Goal: Task Accomplishment & Management: Complete application form

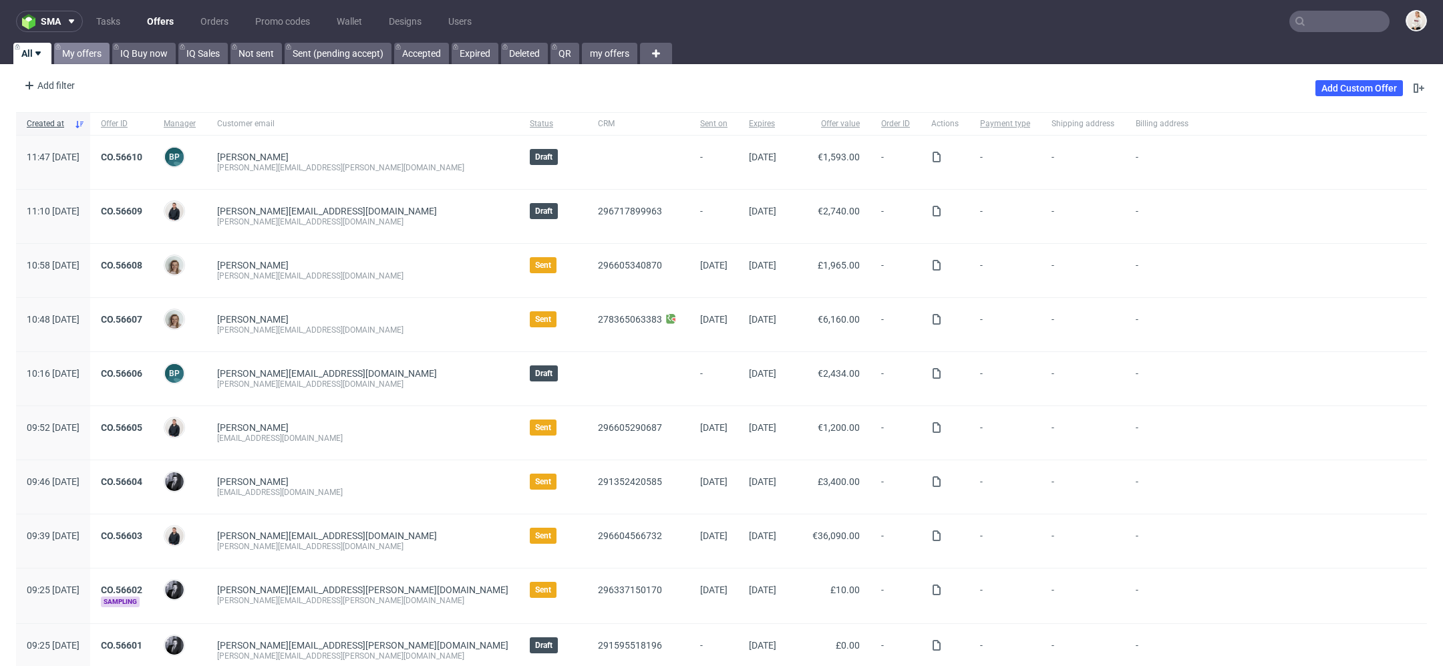
click at [83, 51] on link "My offers" at bounding box center [81, 53] width 55 height 21
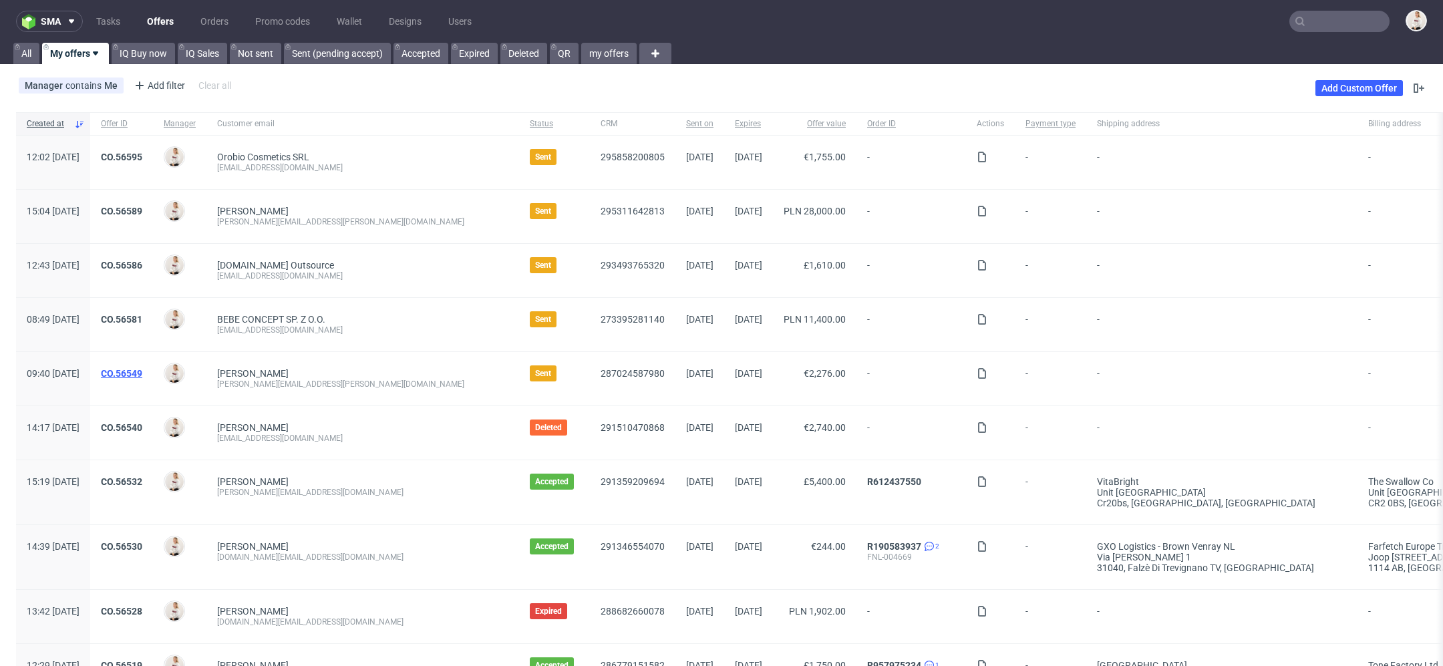
click at [142, 373] on link "CO.56549" at bounding box center [121, 373] width 41 height 11
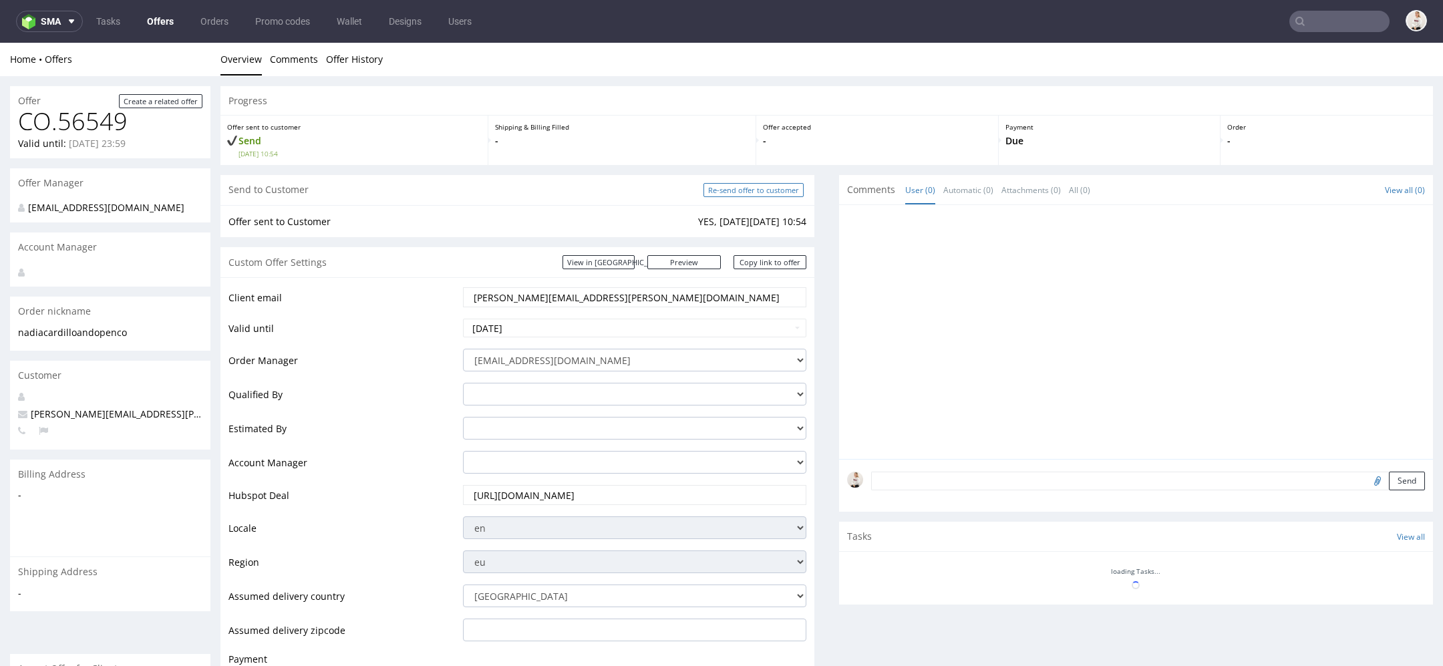
click at [750, 186] on input "Re-send offer to customer" at bounding box center [754, 190] width 100 height 14
click at [160, 21] on link "Offers" at bounding box center [160, 21] width 43 height 21
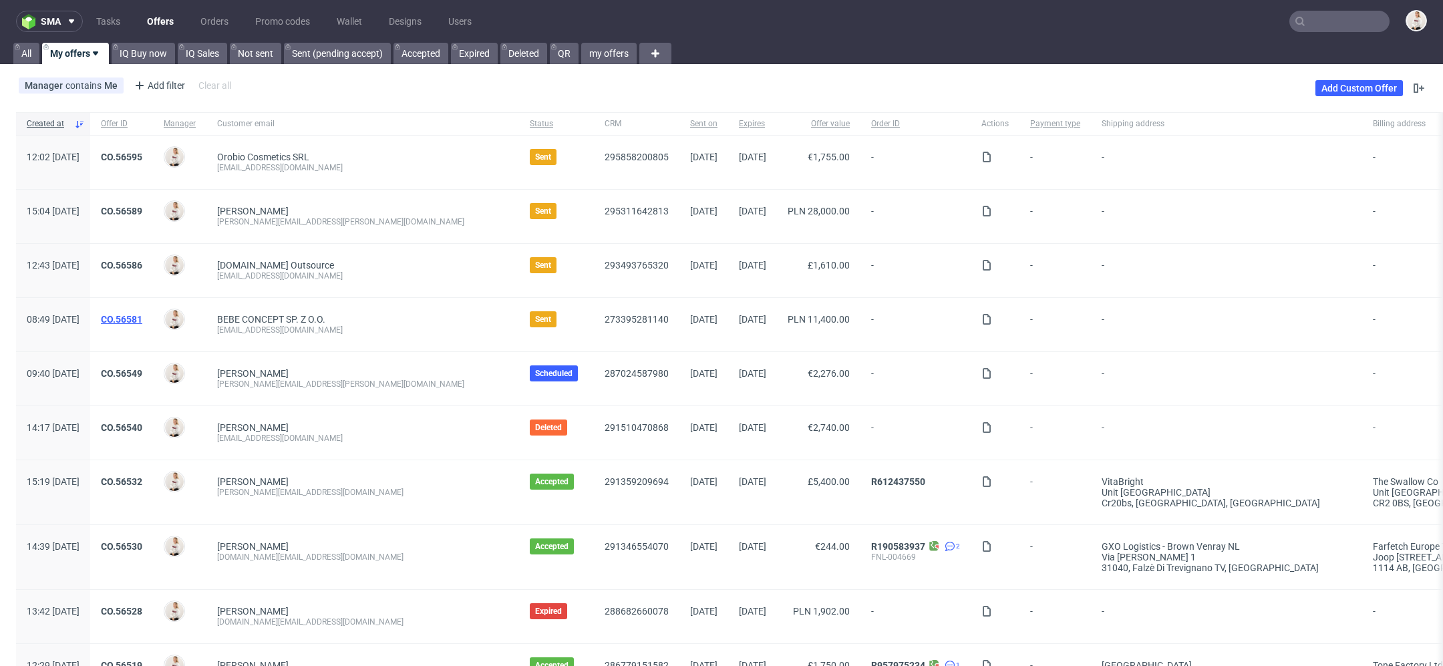
click at [142, 316] on link "CO.56581" at bounding box center [121, 319] width 41 height 11
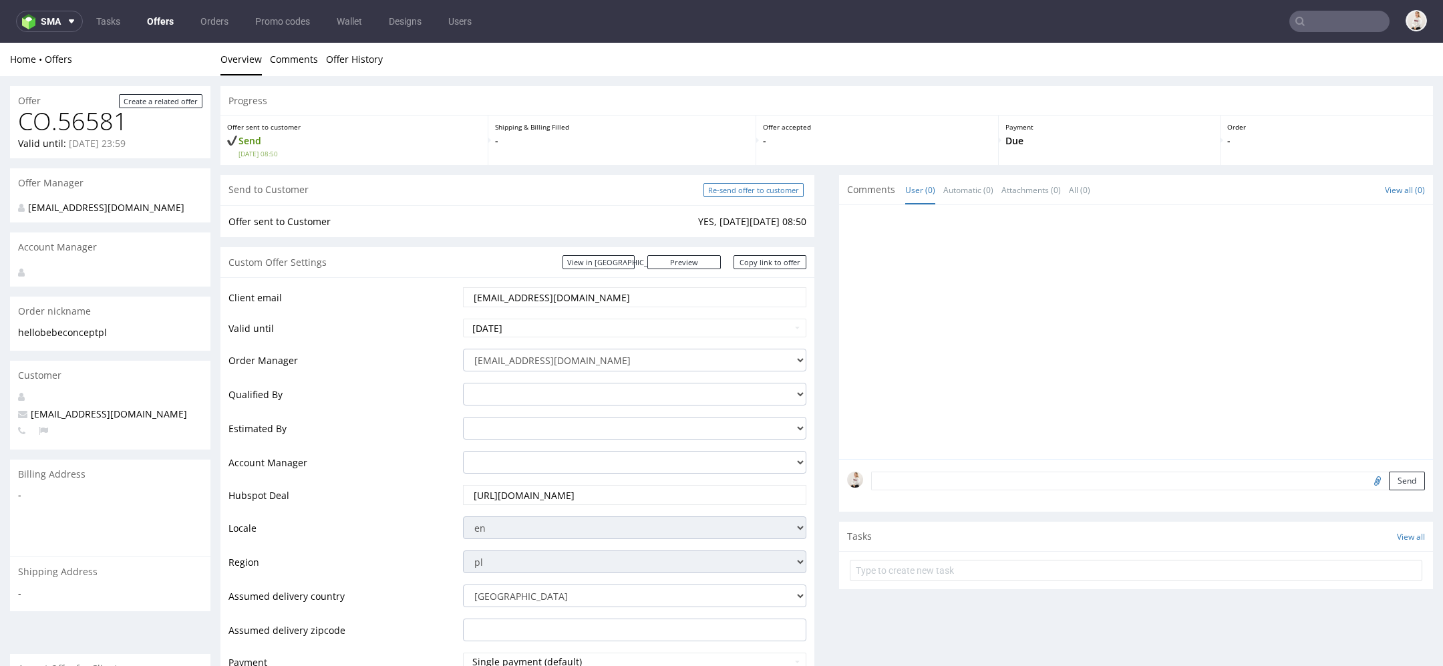
click at [750, 185] on input "Re-send offer to customer" at bounding box center [754, 190] width 100 height 14
type input "In progress..."
click at [164, 23] on link "Offers" at bounding box center [160, 21] width 43 height 21
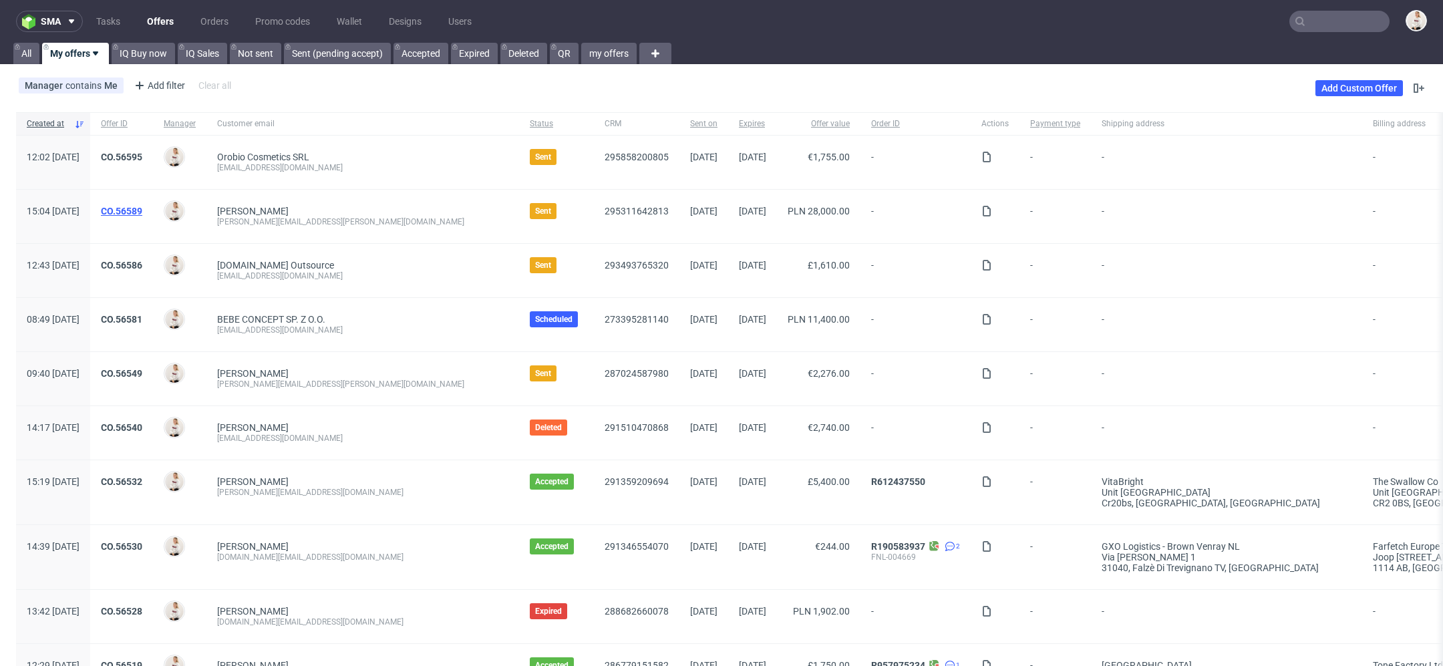
click at [142, 210] on link "CO.56589" at bounding box center [121, 211] width 41 height 11
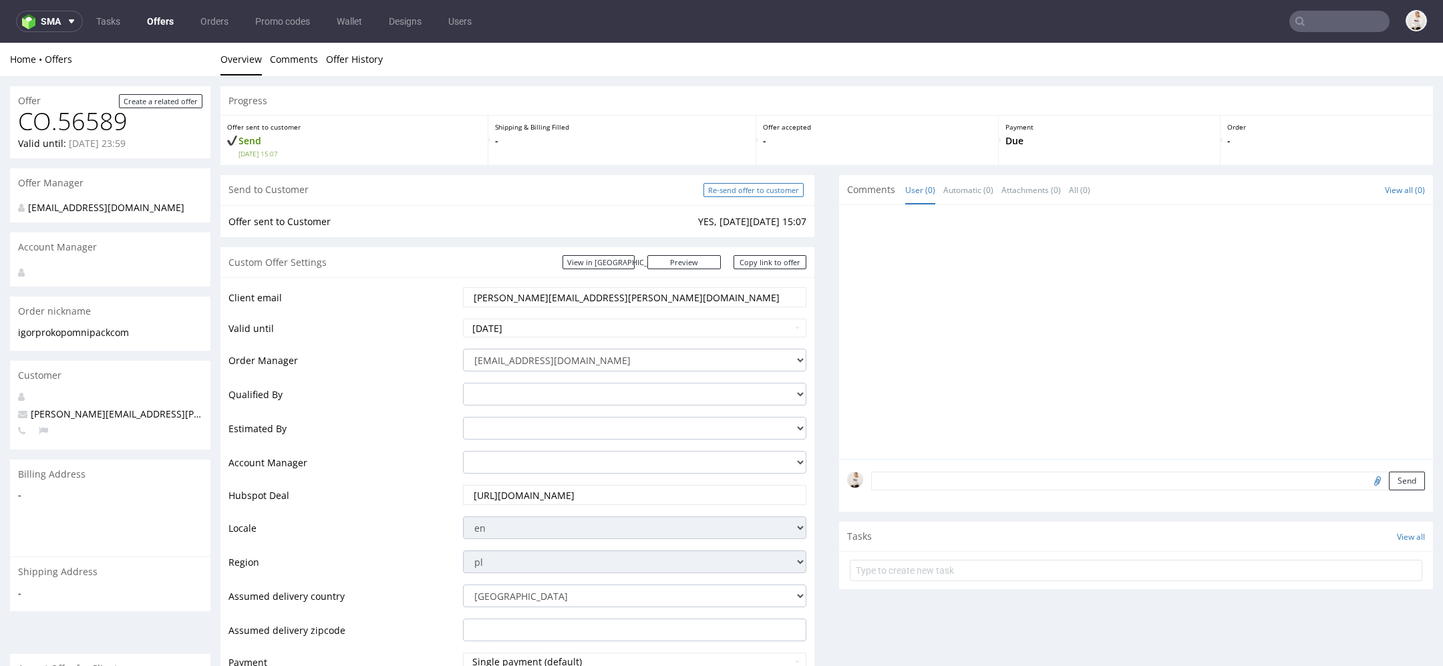
click at [743, 185] on input "Re-send offer to customer" at bounding box center [754, 190] width 100 height 14
type input "In progress..."
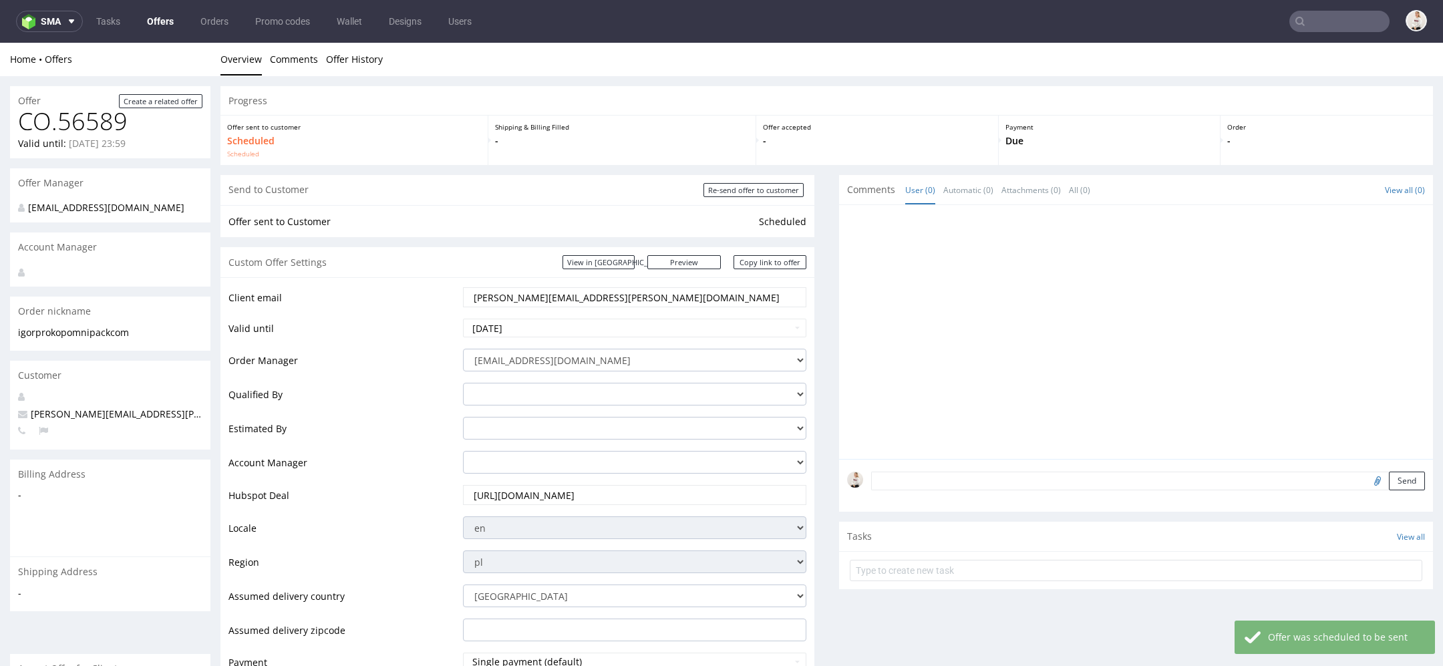
click at [148, 21] on link "Offers" at bounding box center [160, 21] width 43 height 21
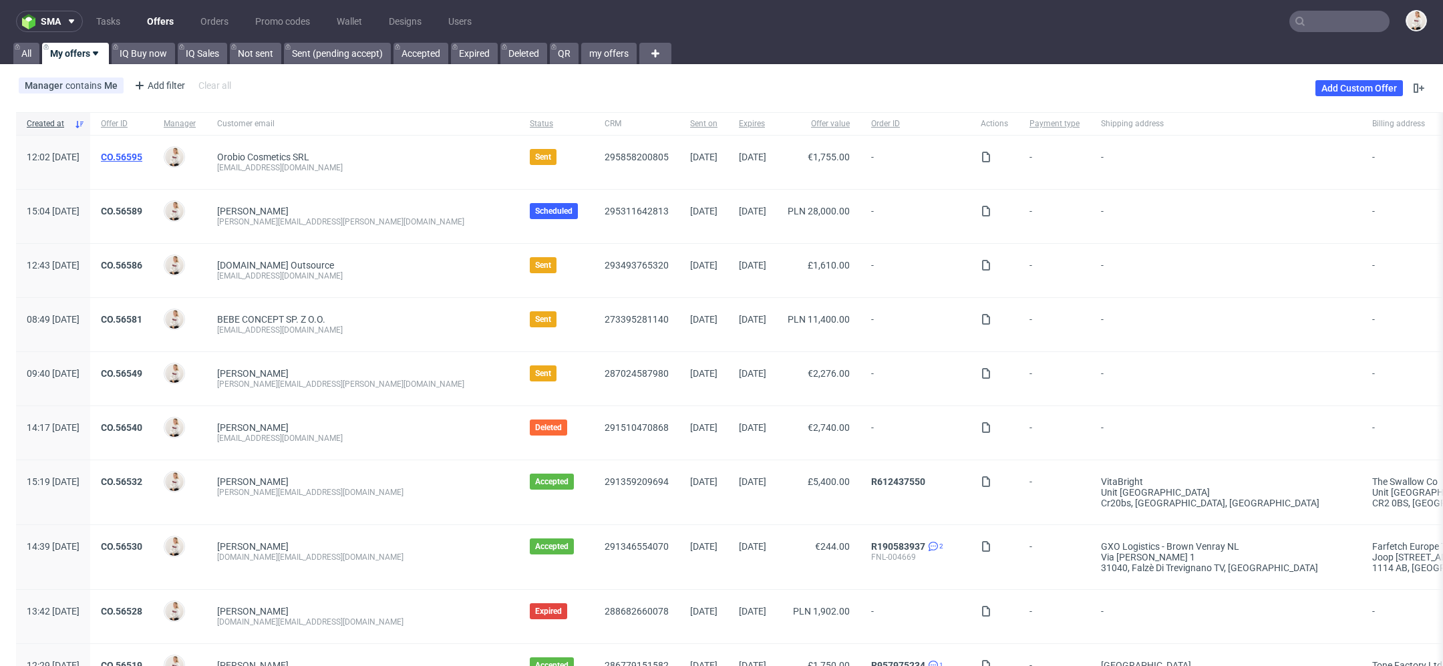
click at [142, 154] on link "CO.56595" at bounding box center [121, 157] width 41 height 11
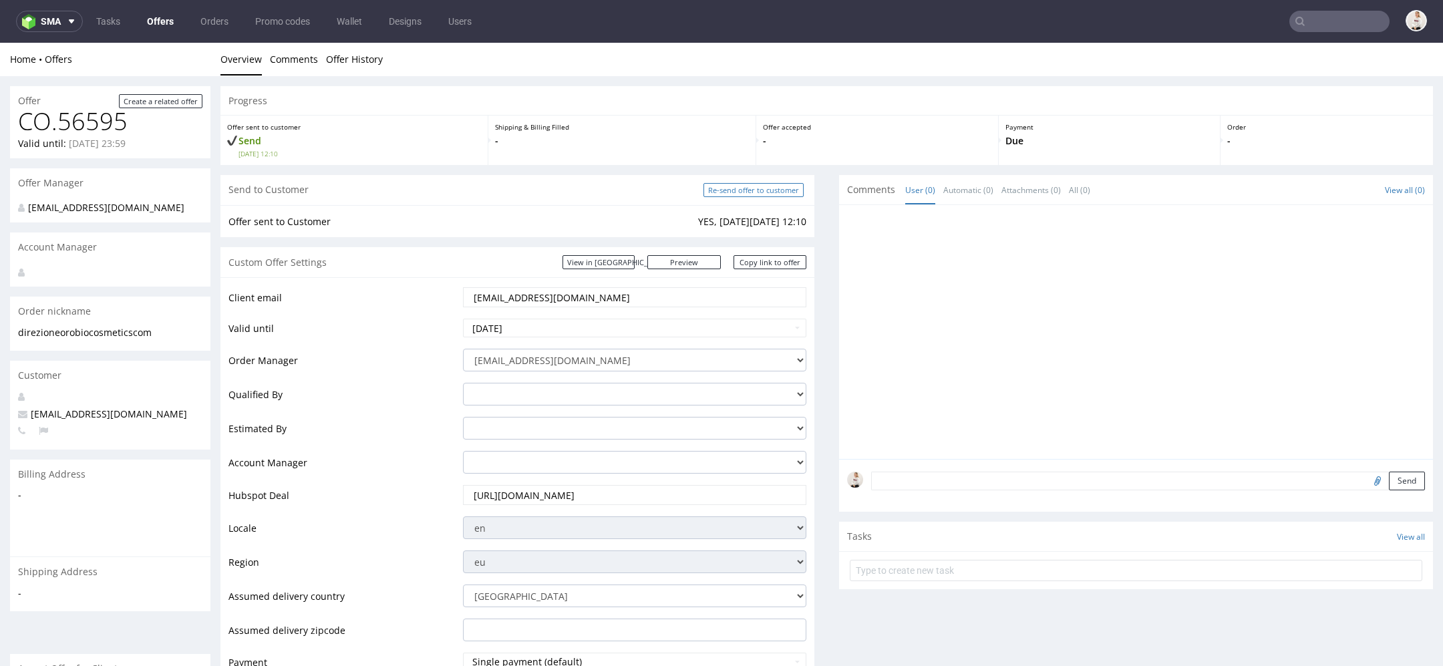
click at [716, 194] on input "Re-send offer to customer" at bounding box center [754, 190] width 100 height 14
type input "In progress..."
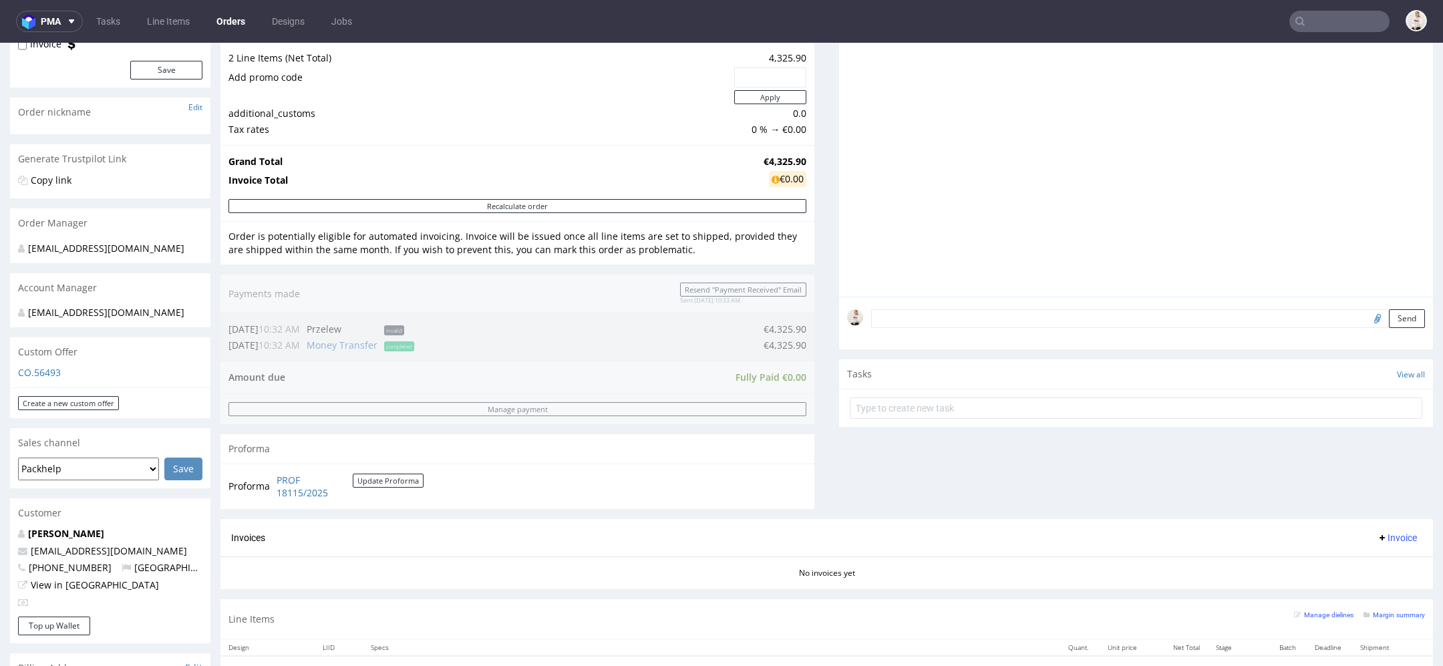
scroll to position [163, 0]
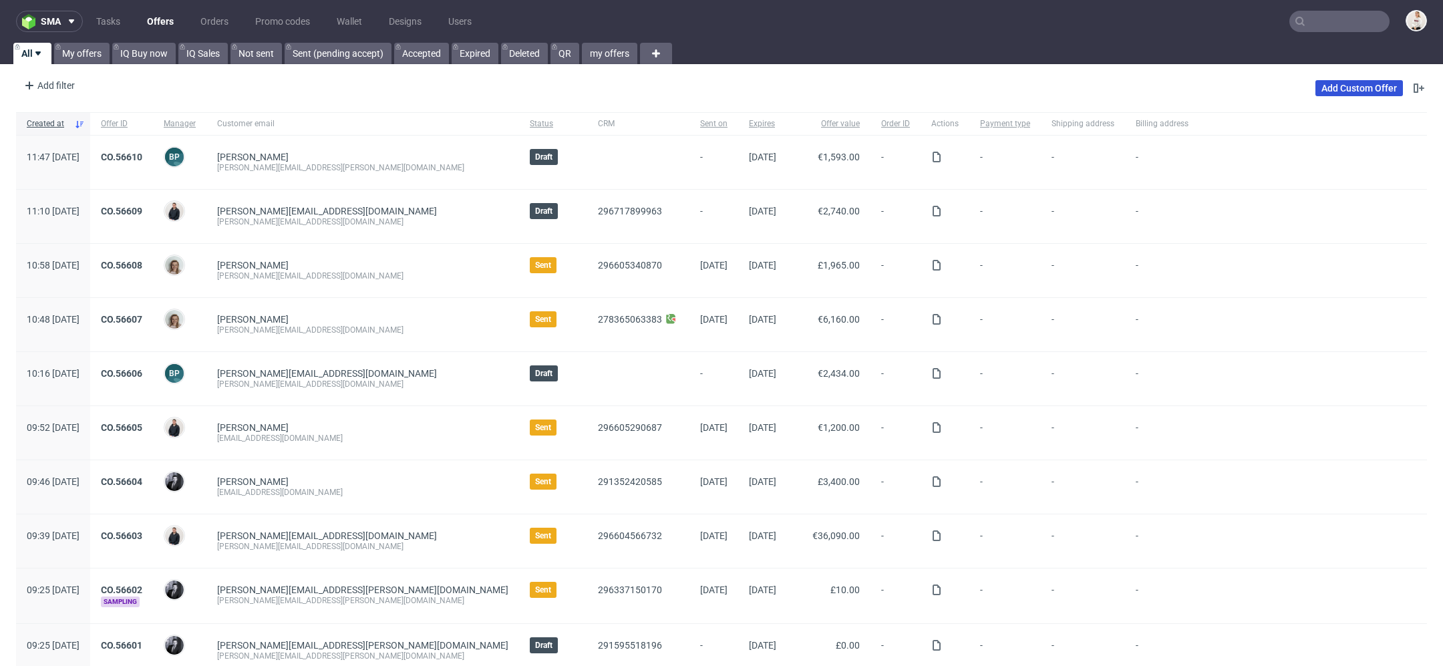
click at [1337, 86] on link "Add Custom Offer" at bounding box center [1360, 88] width 88 height 16
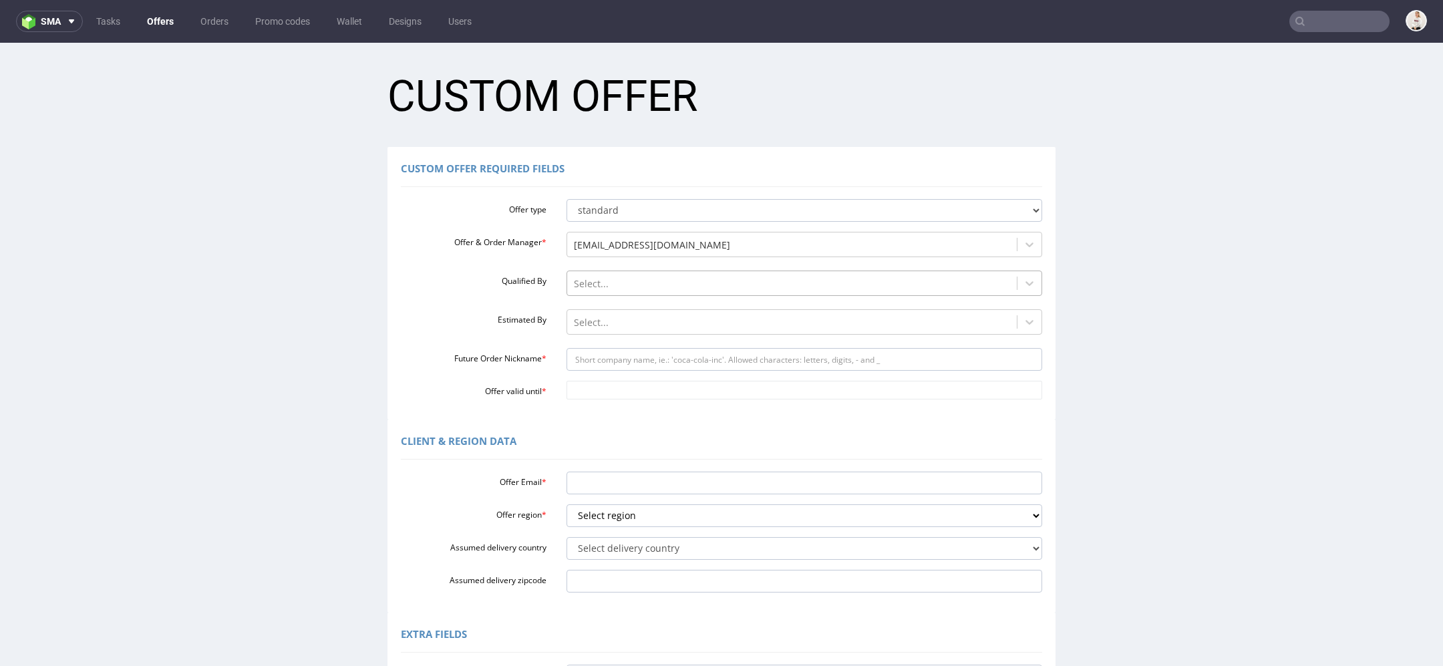
scroll to position [69, 0]
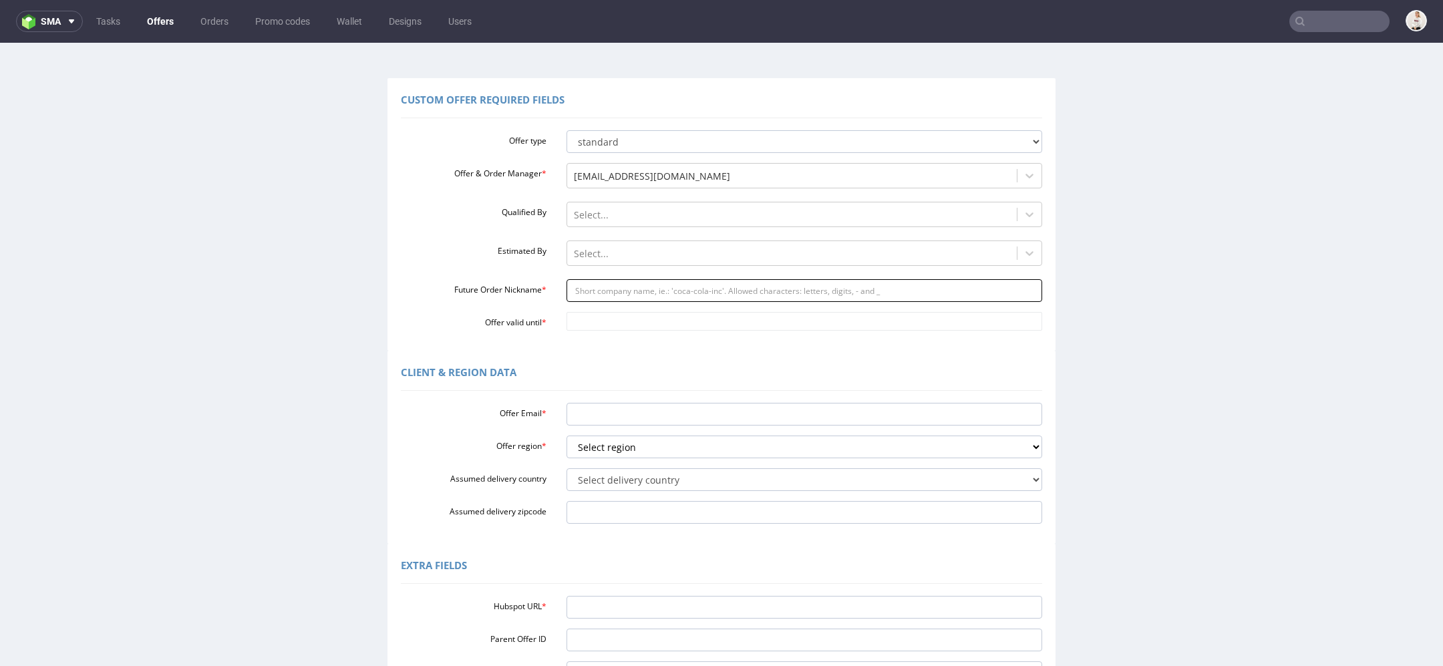
click at [634, 285] on input "Future Order Nickname *" at bounding box center [805, 290] width 476 height 23
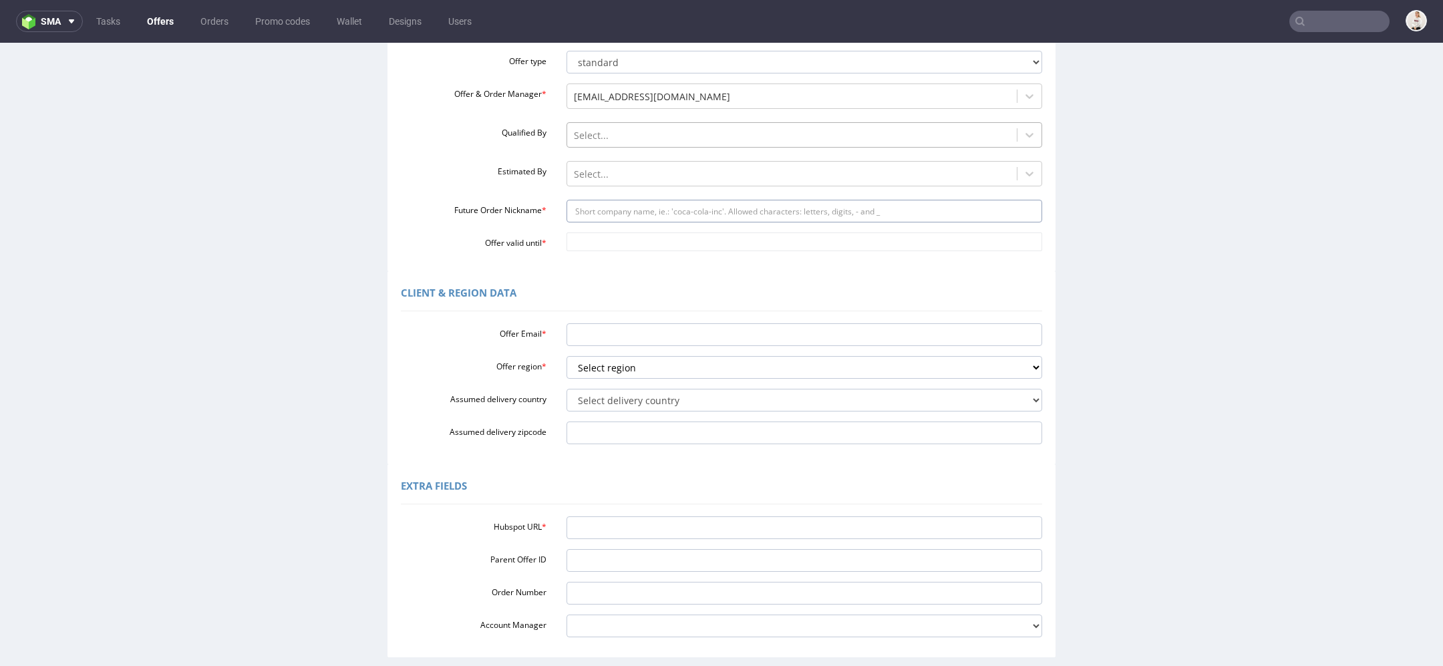
scroll to position [269, 0]
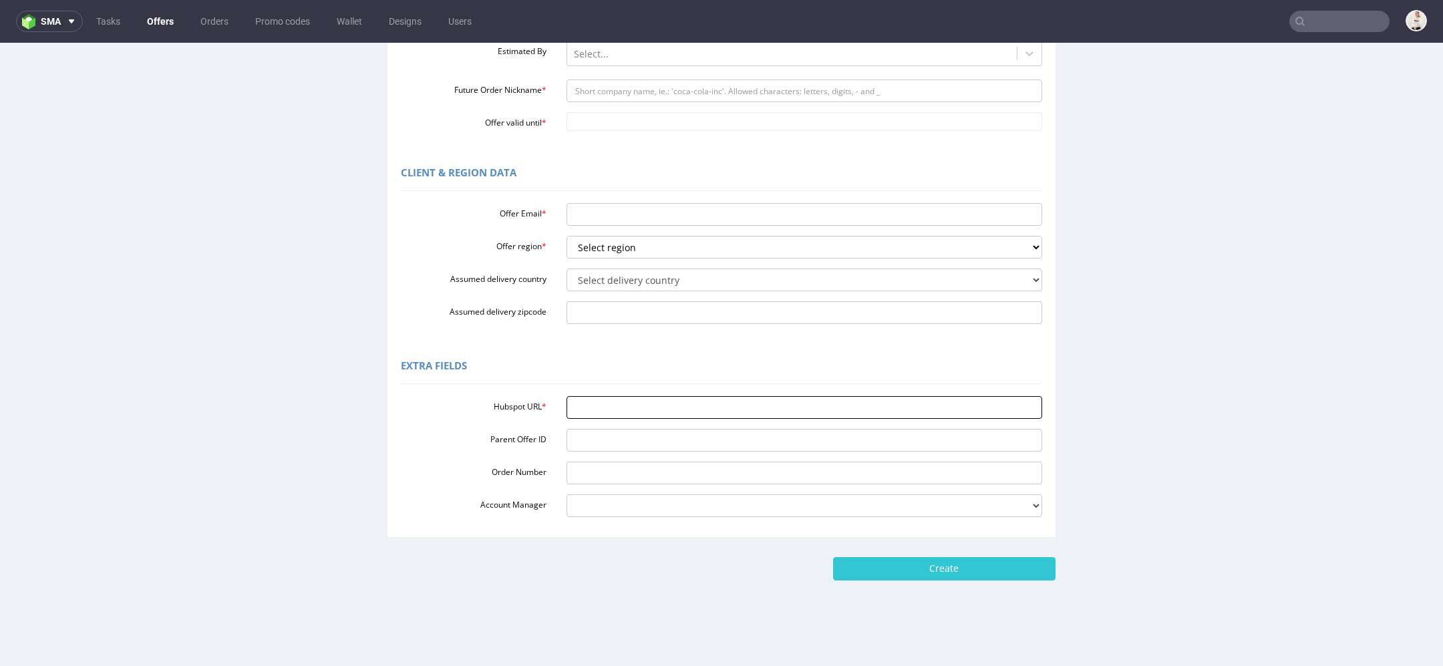
click at [641, 400] on input "Hubspot URL *" at bounding box center [805, 407] width 476 height 23
paste input "https://app-eu1.hubspot.com/contacts/25600958/record/0-3/296920205518/"
type input "https://app-eu1.hubspot.com/contacts/25600958/record/0-3/296920205518/"
click at [620, 359] on div "Extra Fields" at bounding box center [722, 368] width 642 height 32
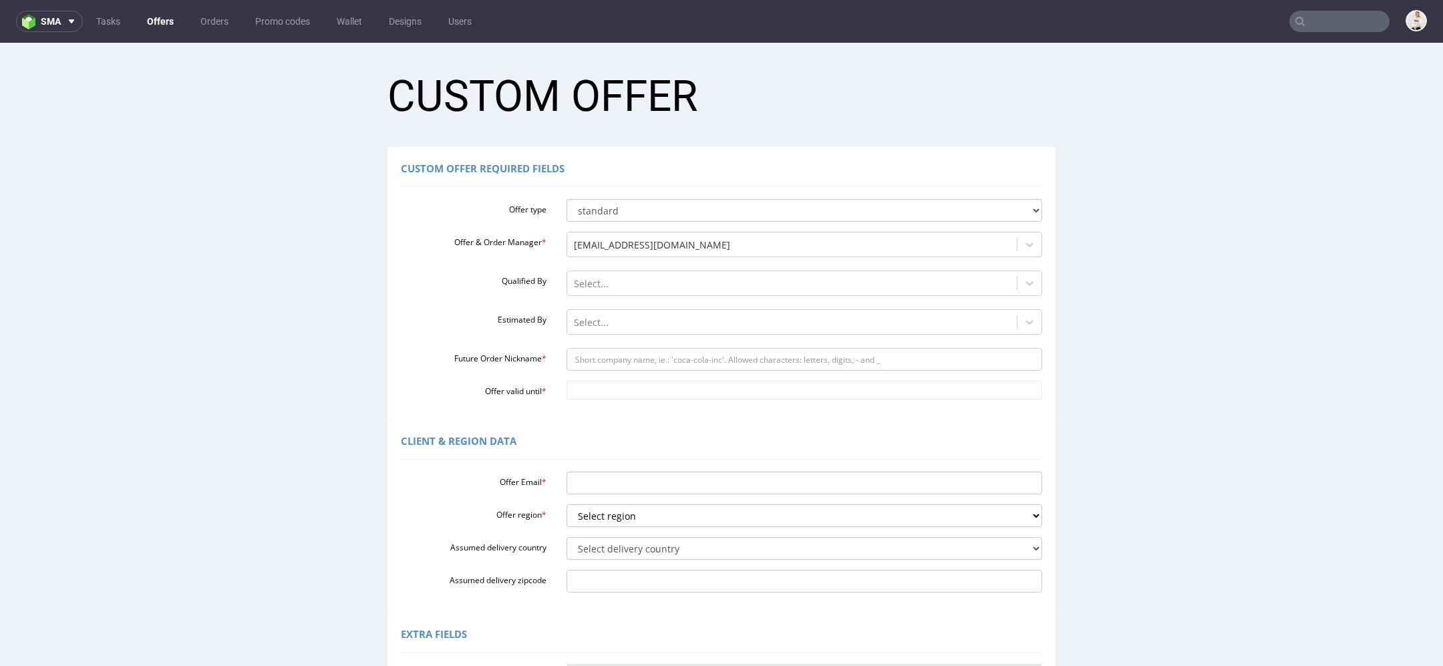
click at [601, 343] on div "Offer type standard prototyping sampling Offer & Order Manager * mari.fok@packh…" at bounding box center [722, 297] width 642 height 206
click at [601, 356] on input "Future Order Nickname *" at bounding box center [805, 359] width 476 height 23
paste input "valentinamaciejewskaomnipackcom"
type input "valentinamaciejewskaomnipackcom"
click at [601, 384] on body "Production Shipped DTP Orders Offers Shipments Designs Promotions Users Jobs Ad…" at bounding box center [721, 489] width 1443 height 893
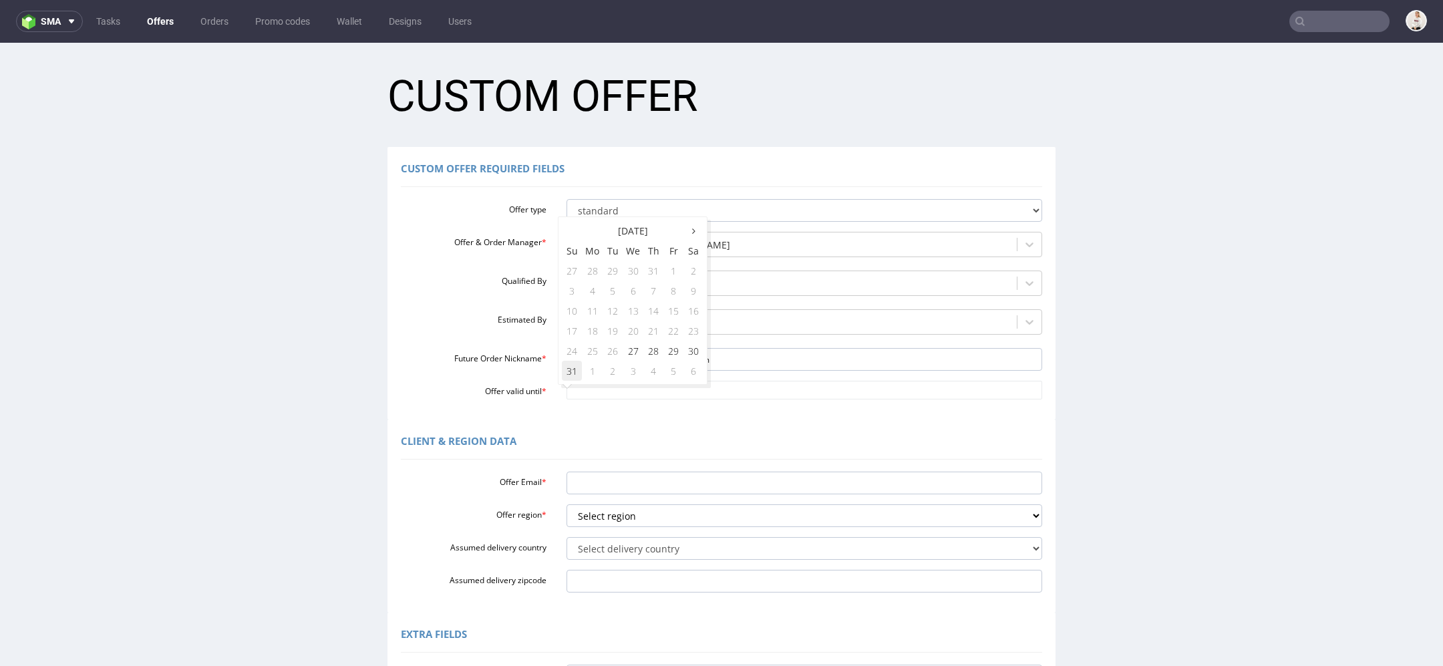
click at [569, 372] on td "31" at bounding box center [572, 371] width 20 height 20
type input "2025-08-31"
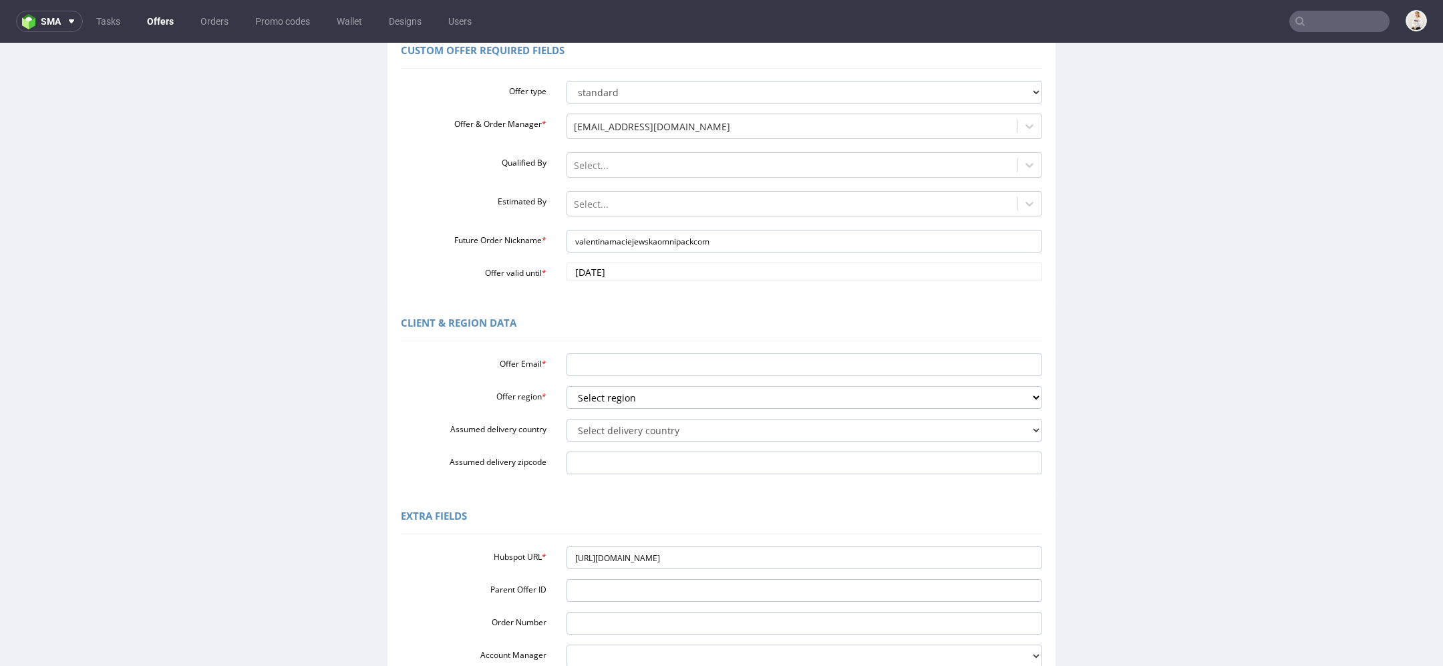
scroll to position [143, 0]
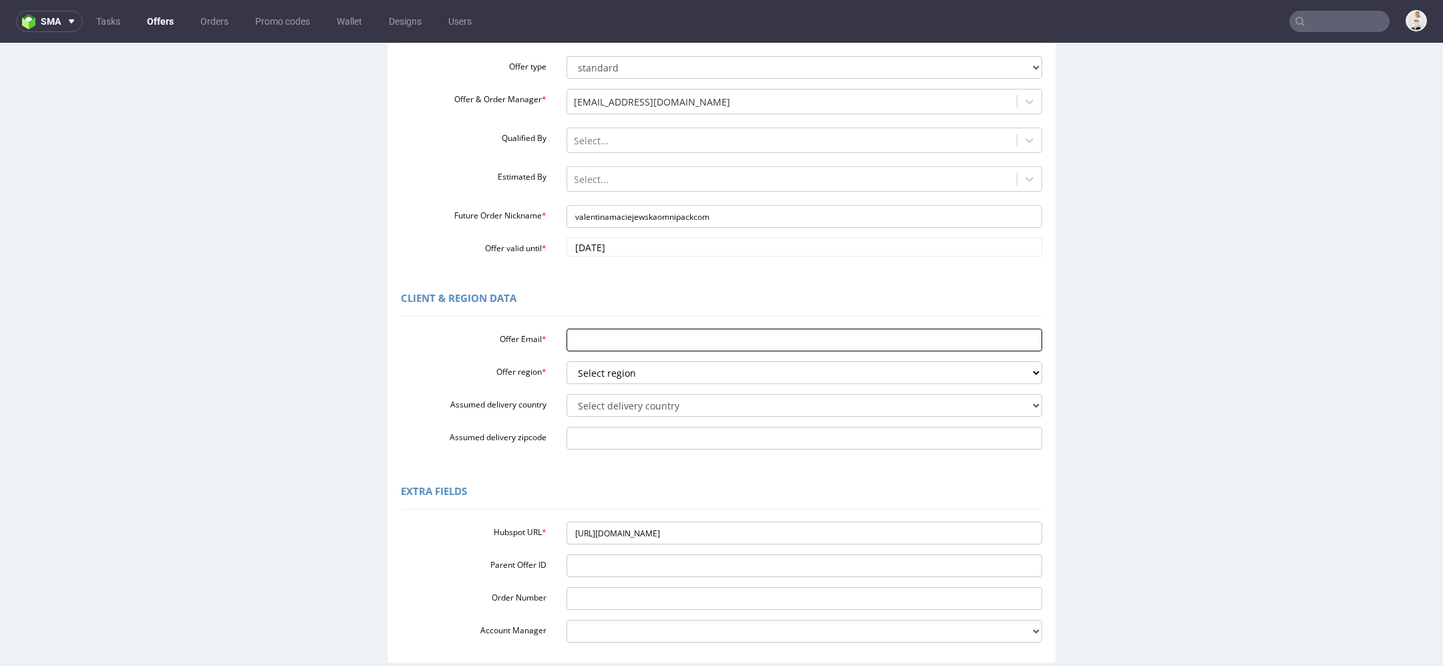
click at [611, 335] on input "Offer Email *" at bounding box center [805, 340] width 476 height 23
paste input "[PERSON_NAME][EMAIL_ADDRESS][PERSON_NAME][DOMAIN_NAME]"
type input "[PERSON_NAME][EMAIL_ADDRESS][PERSON_NAME][DOMAIN_NAME]"
click at [617, 364] on select "Select region eu gb de pl fr it es" at bounding box center [805, 373] width 476 height 23
click at [567, 362] on select "Select region eu gb de pl fr it es" at bounding box center [805, 373] width 476 height 23
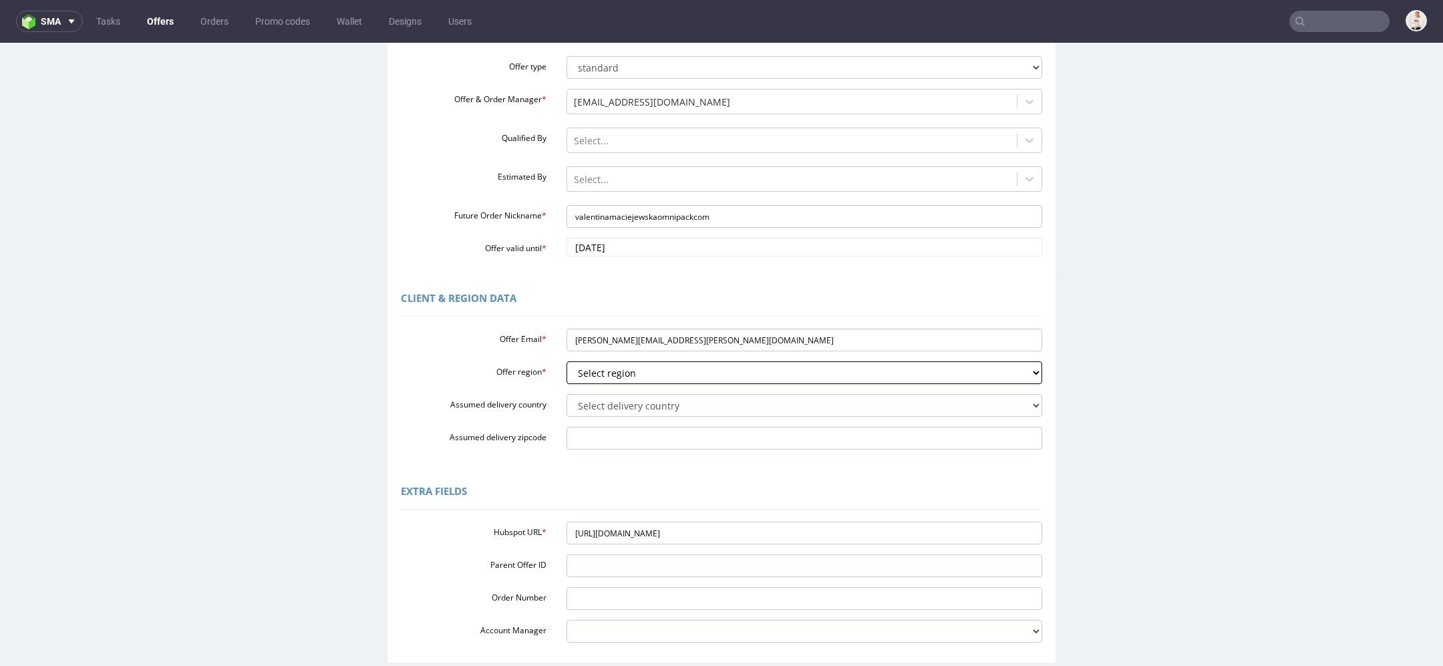
click at [617, 364] on select "Select region eu gb de pl fr it es" at bounding box center [805, 373] width 476 height 23
select select "pl"
click at [567, 362] on select "Select region eu gb de pl fr it es" at bounding box center [805, 373] width 476 height 23
click at [614, 416] on select "Select delivery country Andorra Afghanistan Anguilla Albania Armenia Antarctica…" at bounding box center [805, 405] width 476 height 23
select select "179"
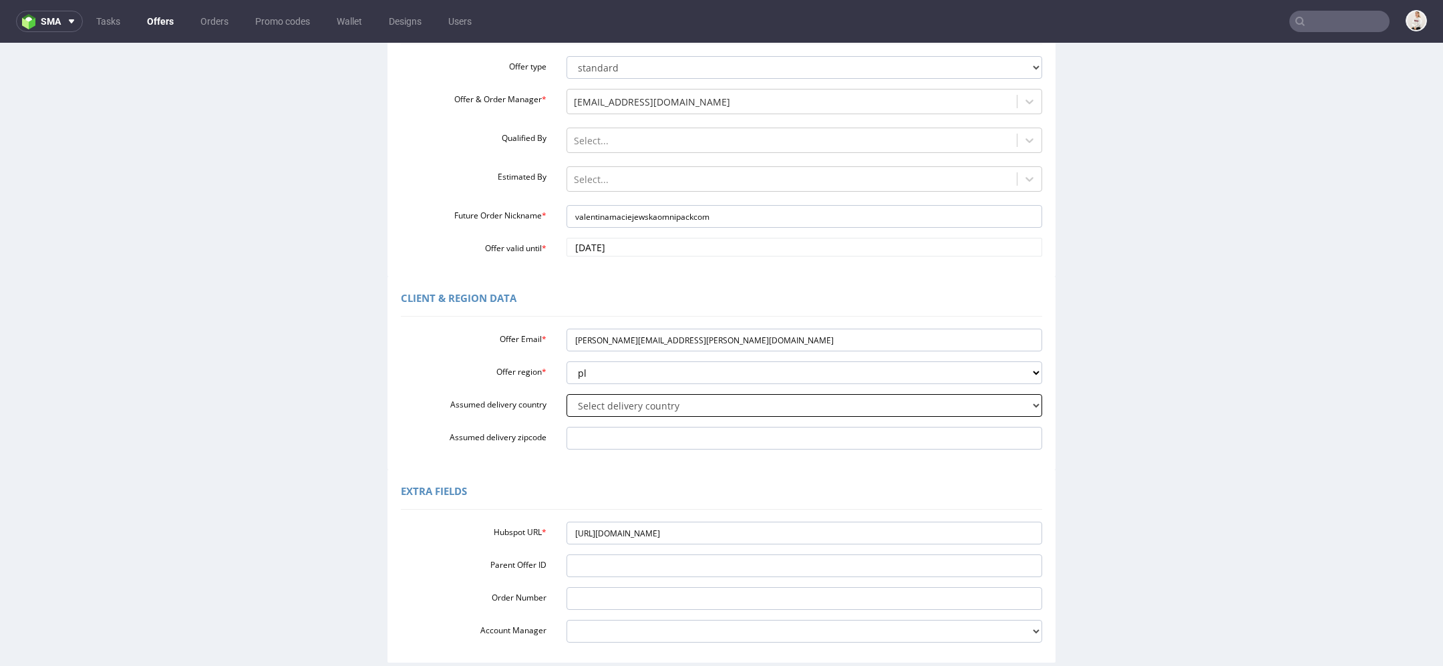
click at [567, 394] on select "Select delivery country Andorra Afghanistan Anguilla Albania Armenia Antarctica…" at bounding box center [805, 405] width 476 height 23
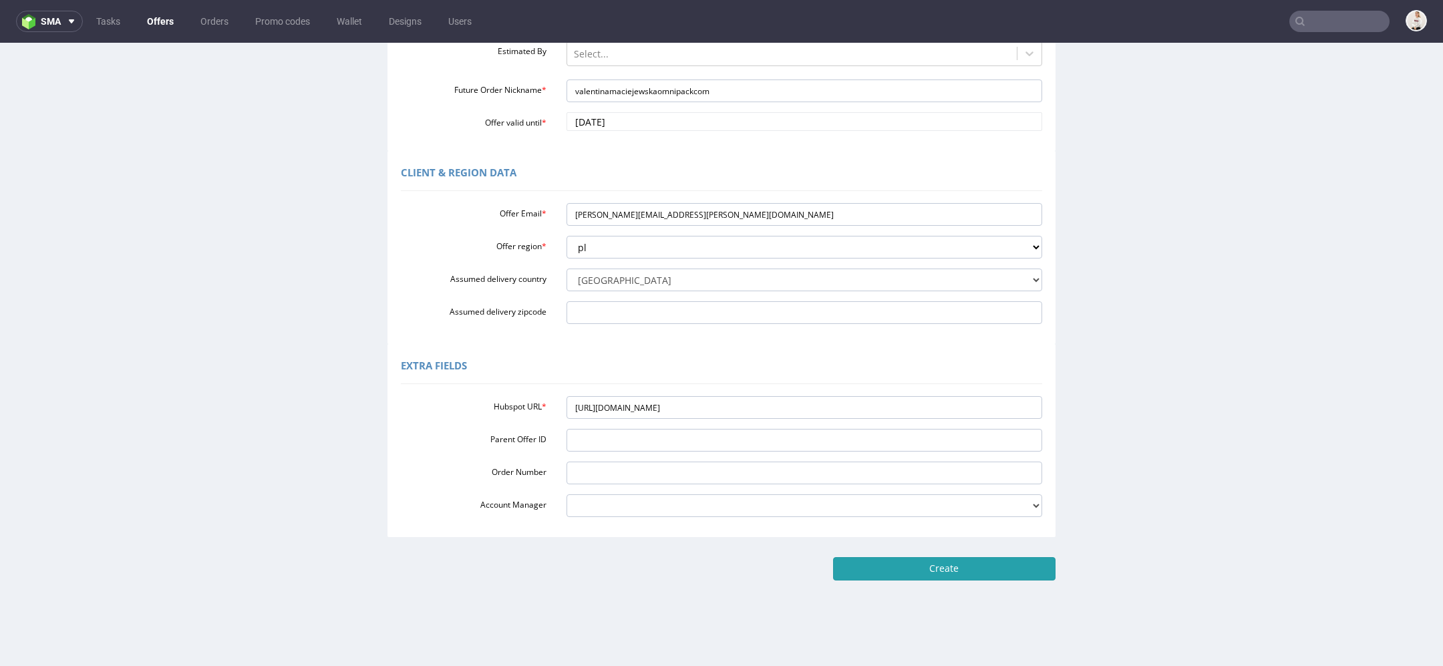
click at [973, 575] on input "Create" at bounding box center [944, 568] width 223 height 23
type input "Please wait..."
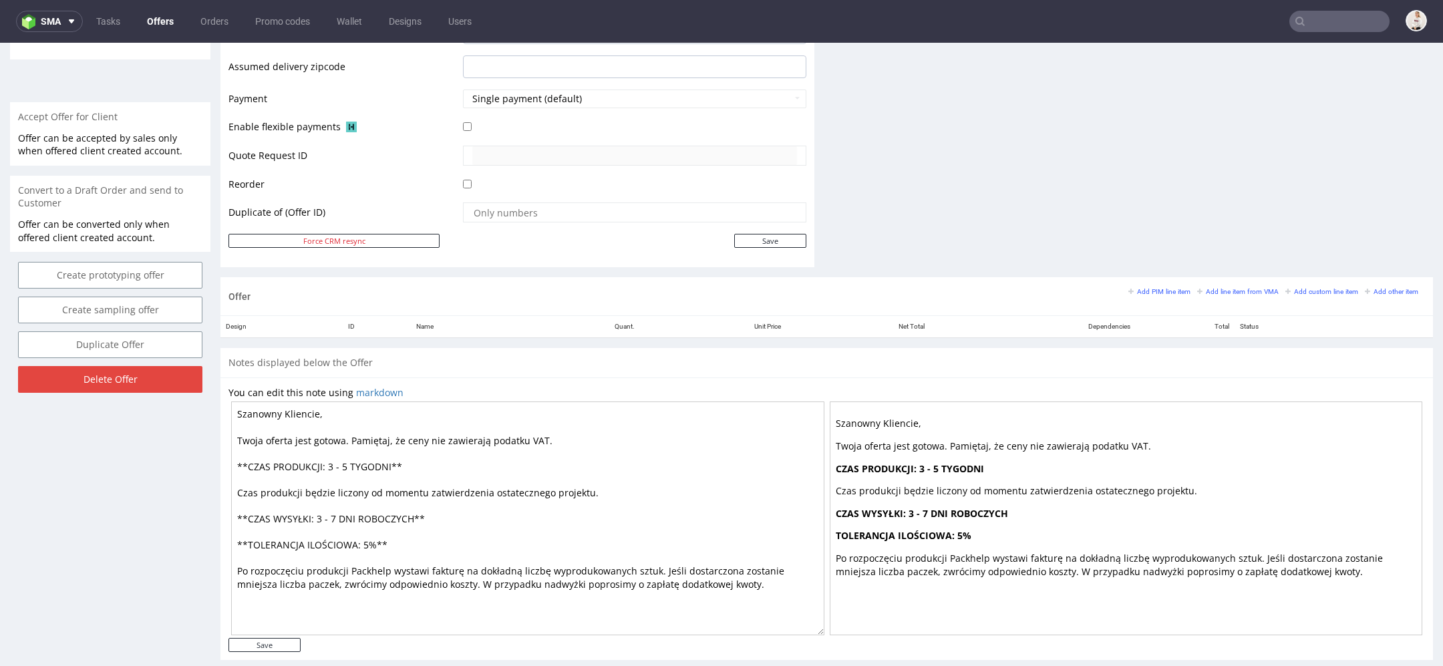
scroll to position [569, 0]
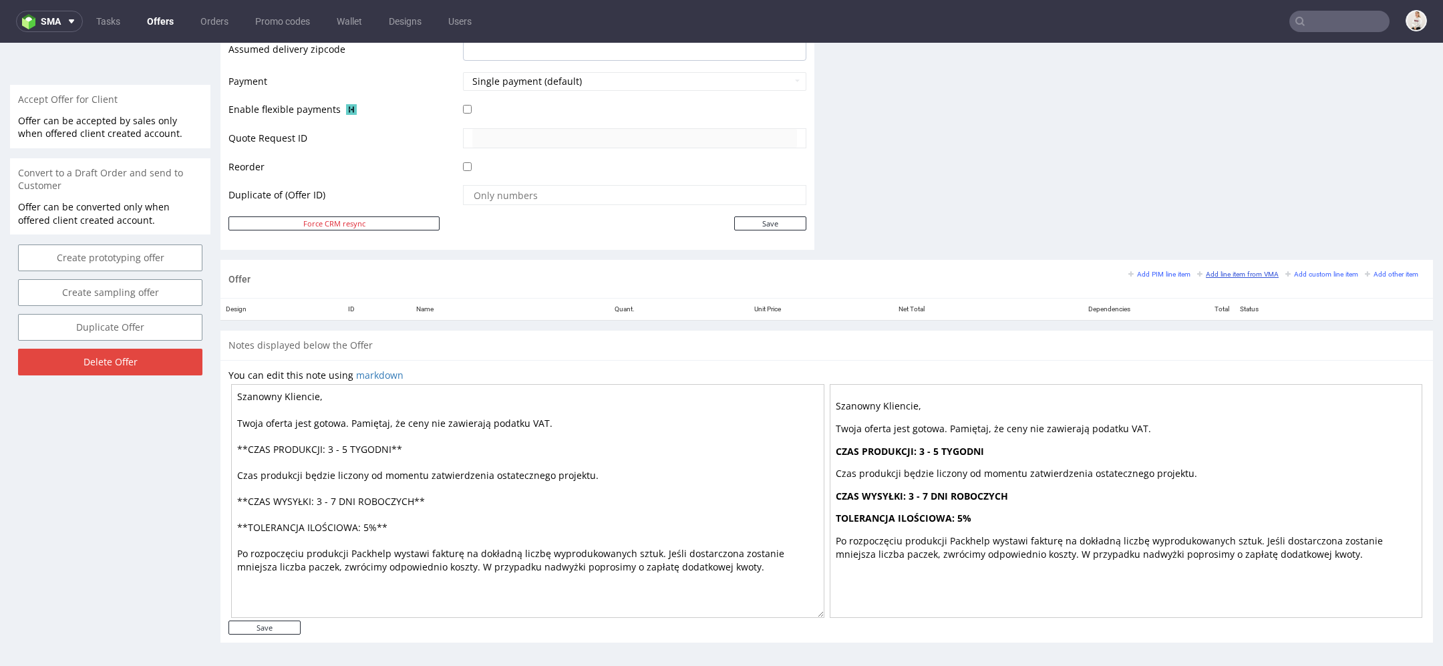
click at [1230, 273] on small "Add line item from VMA" at bounding box center [1239, 274] width 82 height 7
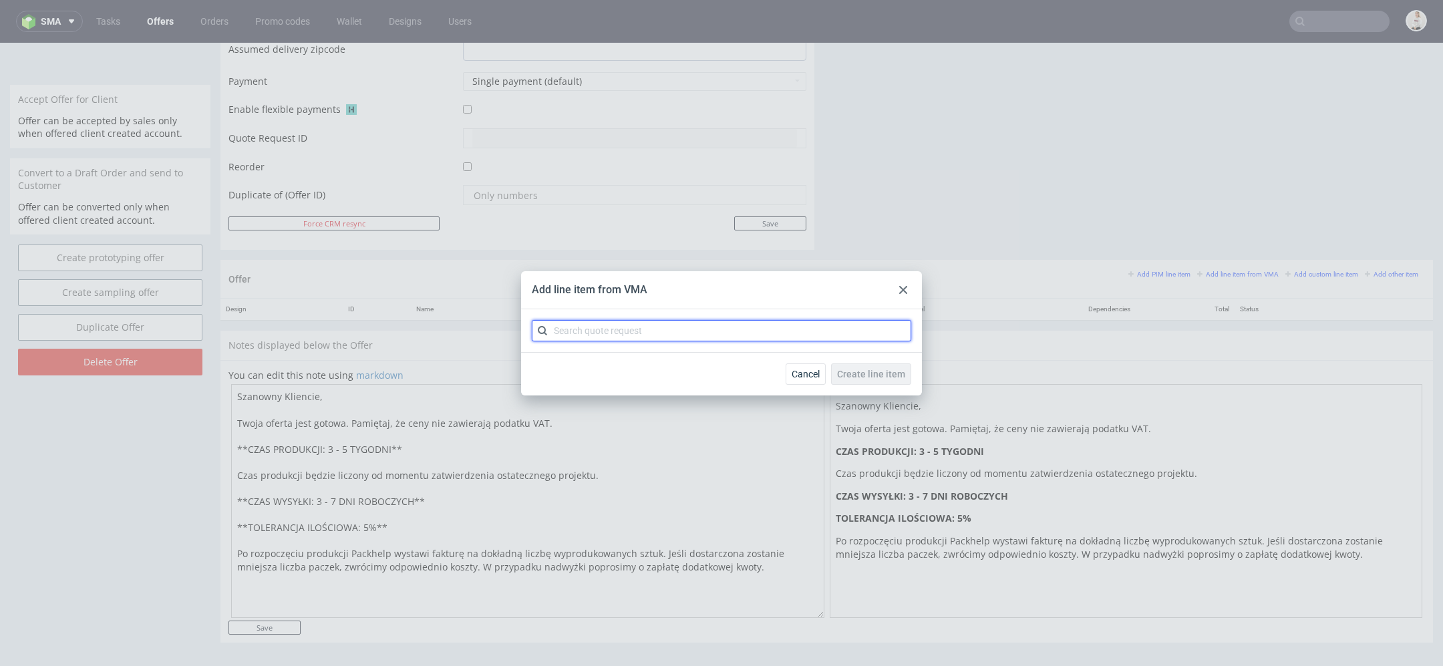
click at [671, 330] on input "text" at bounding box center [722, 330] width 380 height 21
paste input "CBEH"
type input "CBEH"
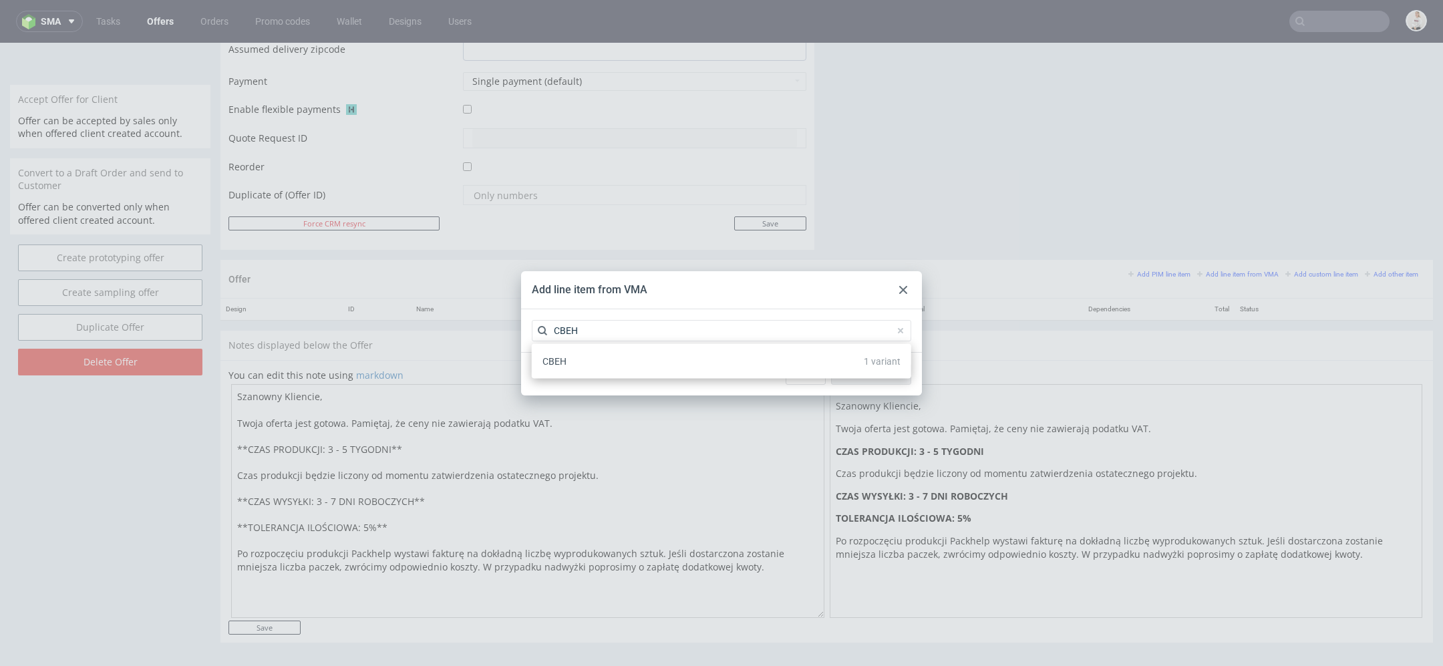
click at [658, 372] on div "CBEH 1 variant" at bounding box center [721, 361] width 369 height 24
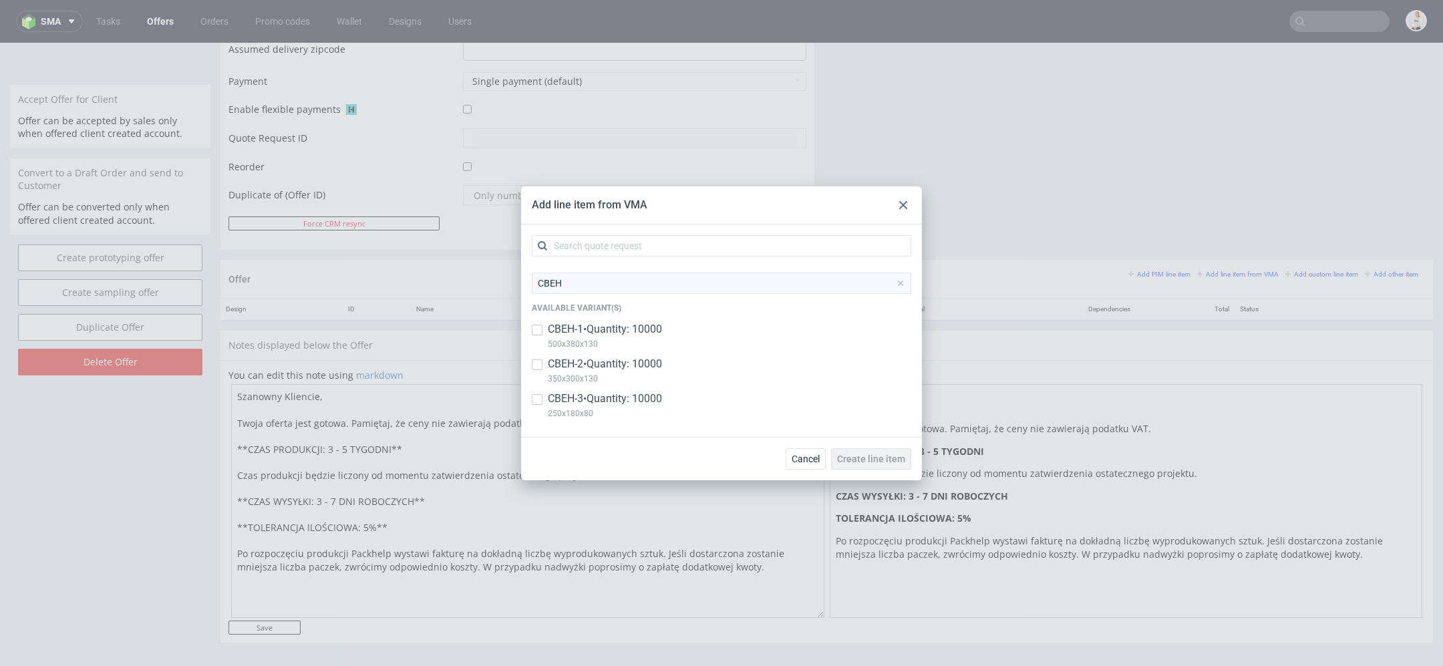
click at [648, 333] on p "CBEH-1 • Quantity: 10000" at bounding box center [605, 329] width 114 height 15
checkbox input "true"
click at [648, 372] on p "350x300x130" at bounding box center [605, 379] width 114 height 15
checkbox input "true"
click at [648, 397] on p "CBEH-3 • Quantity: 10000" at bounding box center [605, 399] width 114 height 15
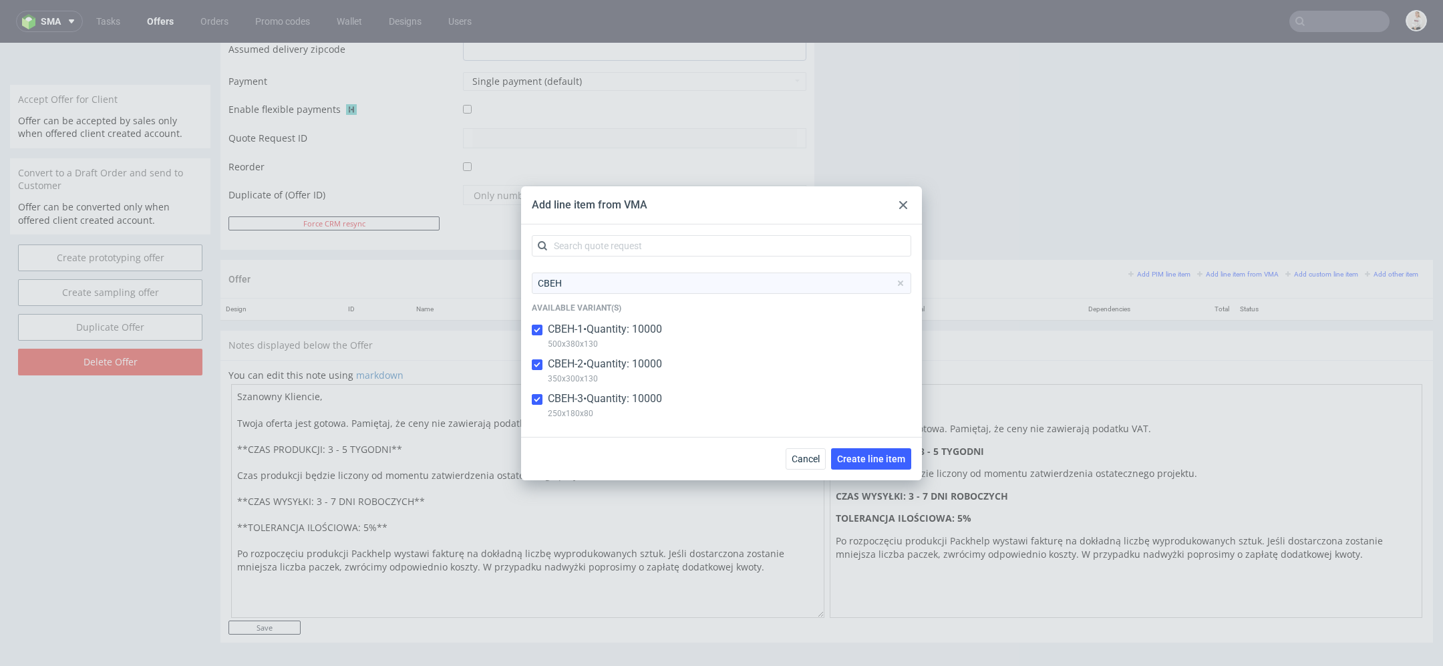
checkbox input "true"
click at [885, 464] on button "Create line item" at bounding box center [871, 458] width 80 height 21
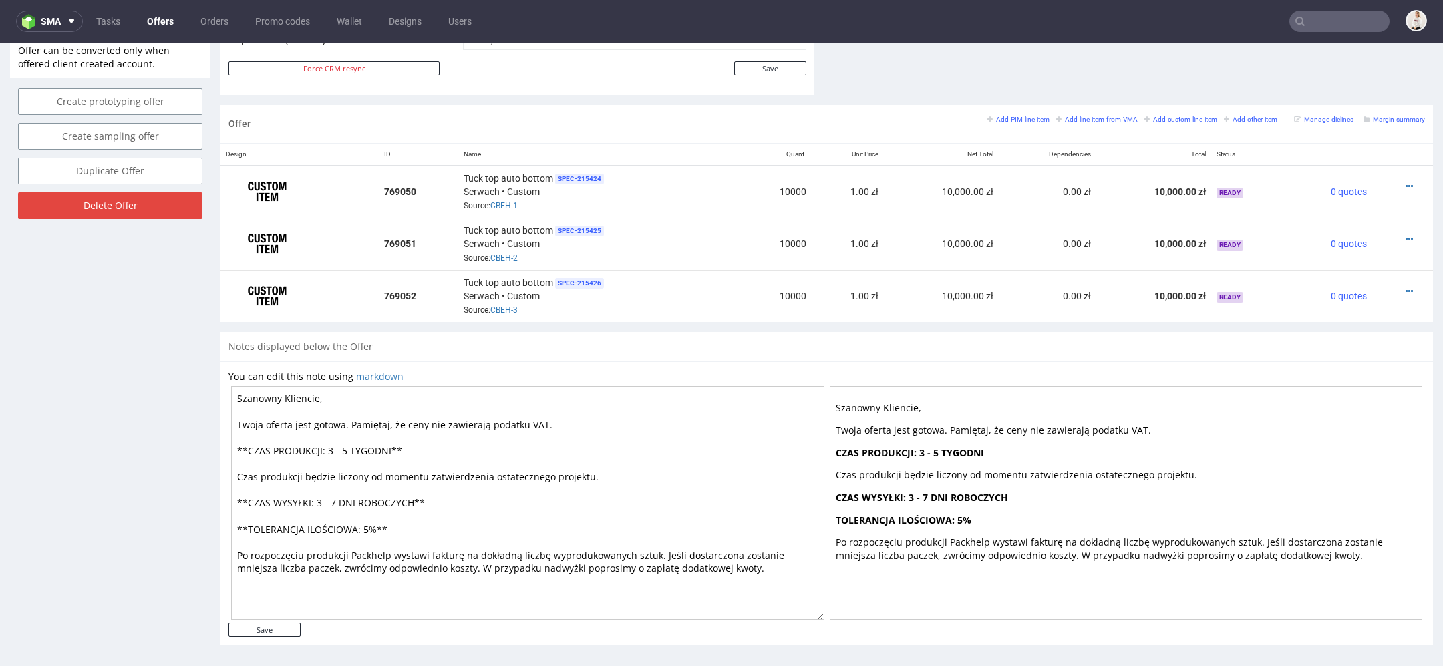
scroll to position [4, 0]
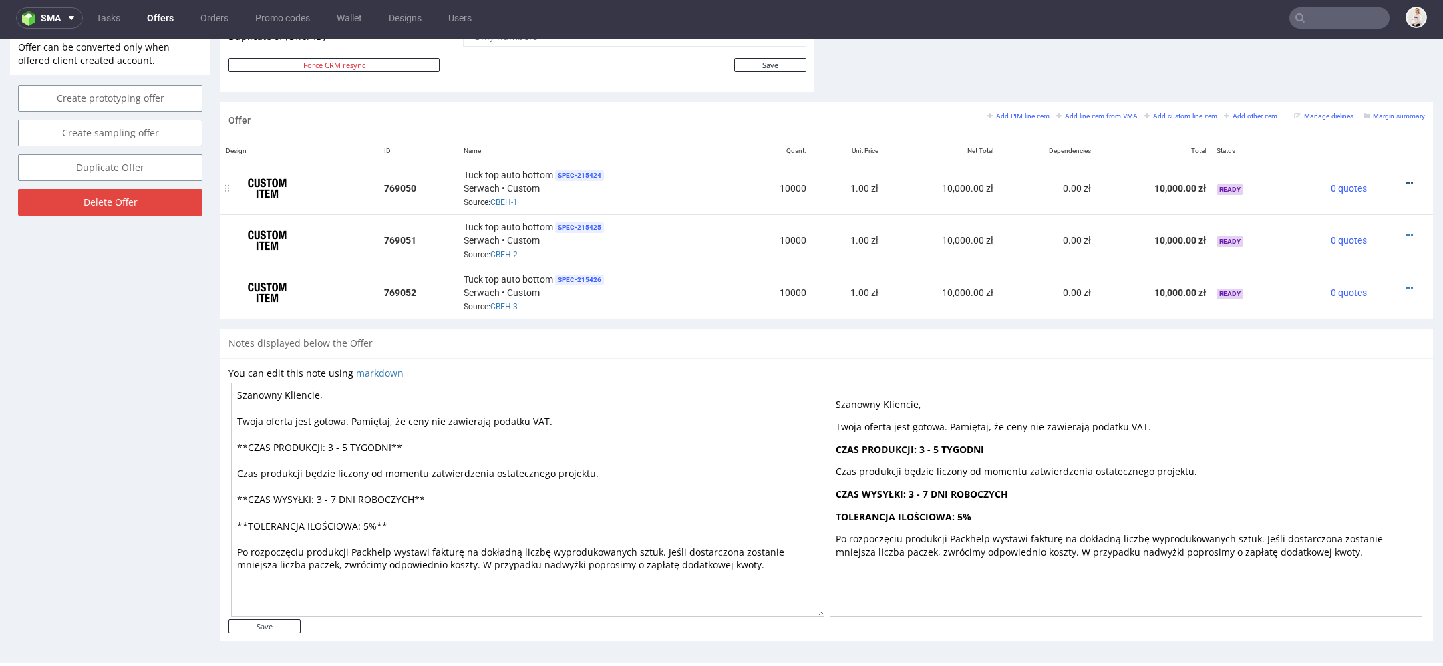
click at [1406, 178] on icon at bounding box center [1409, 182] width 7 height 9
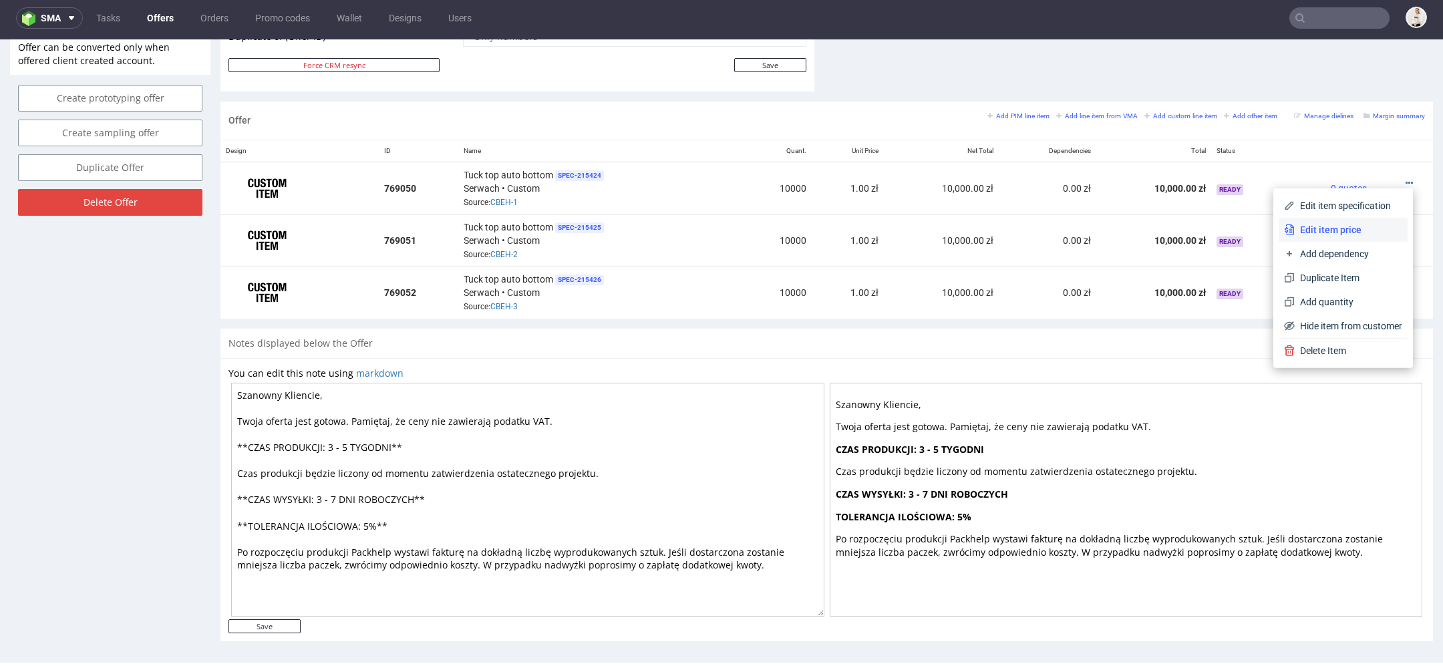
click at [1349, 230] on span "Edit item price" at bounding box center [1349, 229] width 108 height 13
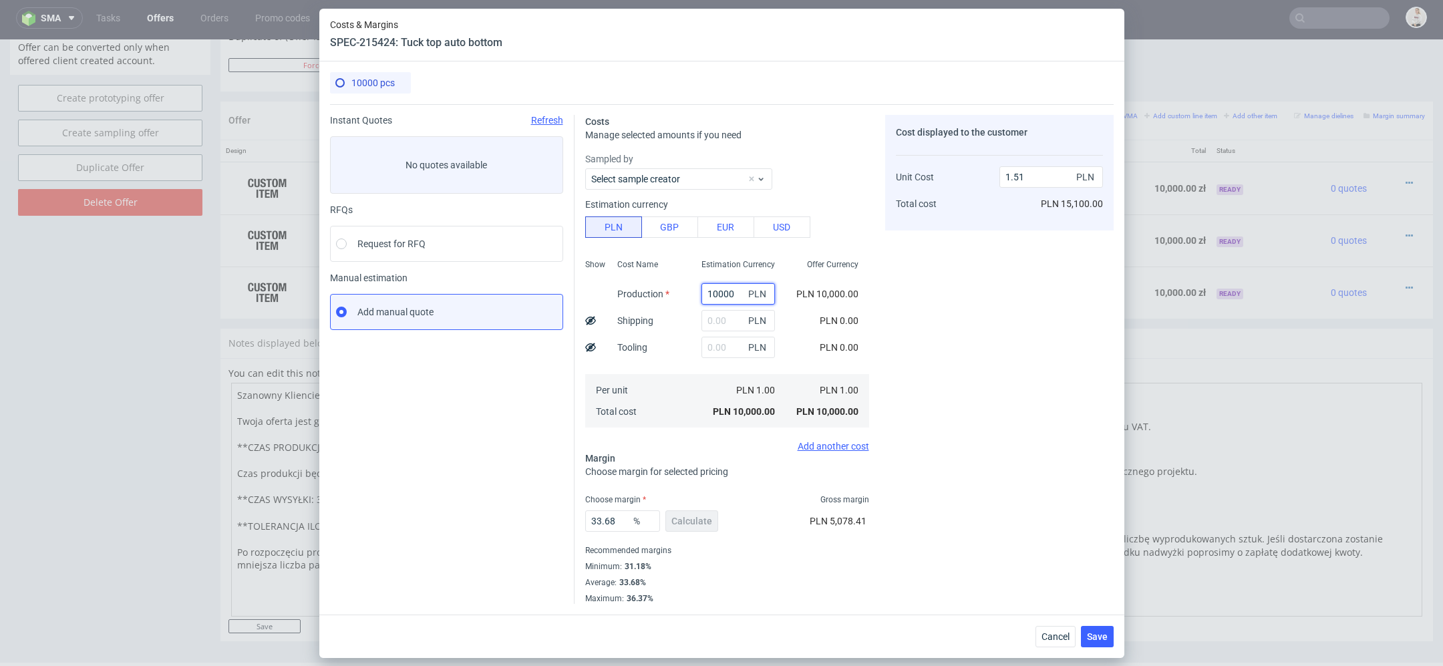
click at [720, 299] on input "10000" at bounding box center [739, 293] width 74 height 21
paste input "30400."
click at [928, 339] on div "Cost displayed to the customer Unit Cost Total cost 1.51 PLN PLN 15,100.00" at bounding box center [999, 359] width 229 height 489
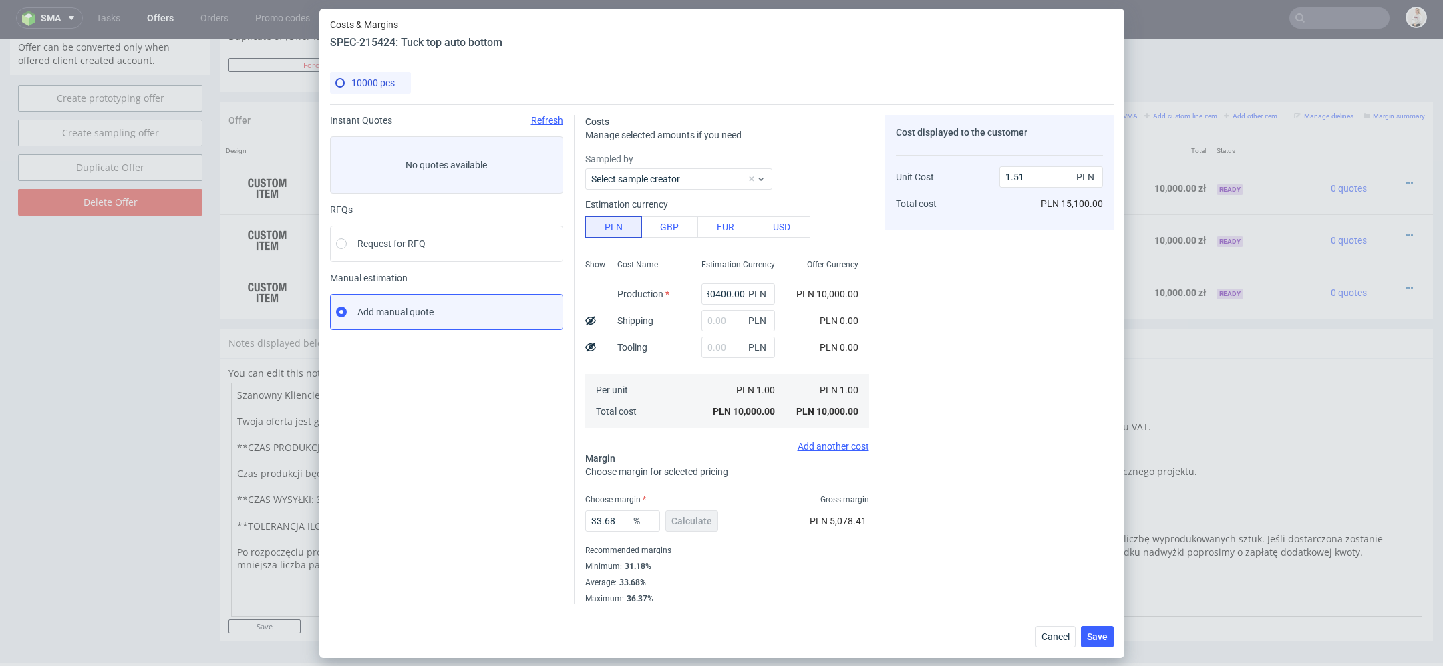
type input "30400"
type input "4.58"
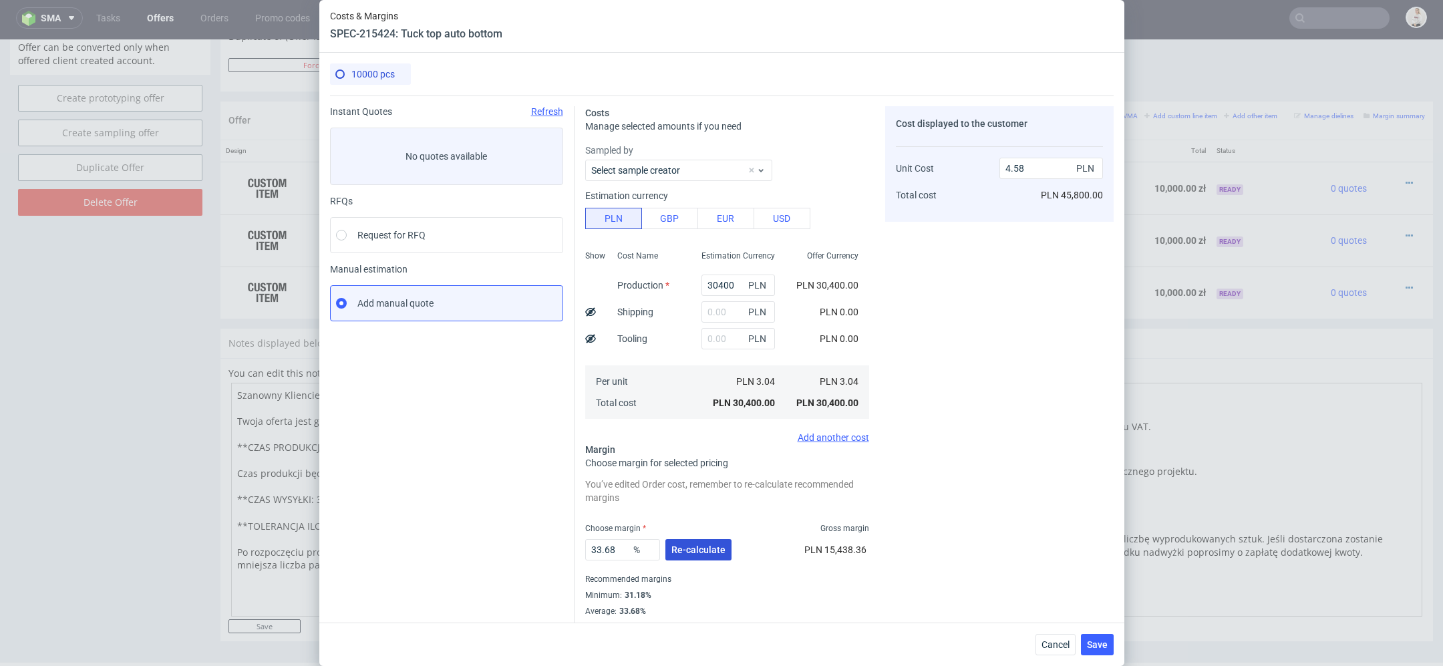
click at [706, 545] on span "Re-calculate" at bounding box center [699, 549] width 54 height 9
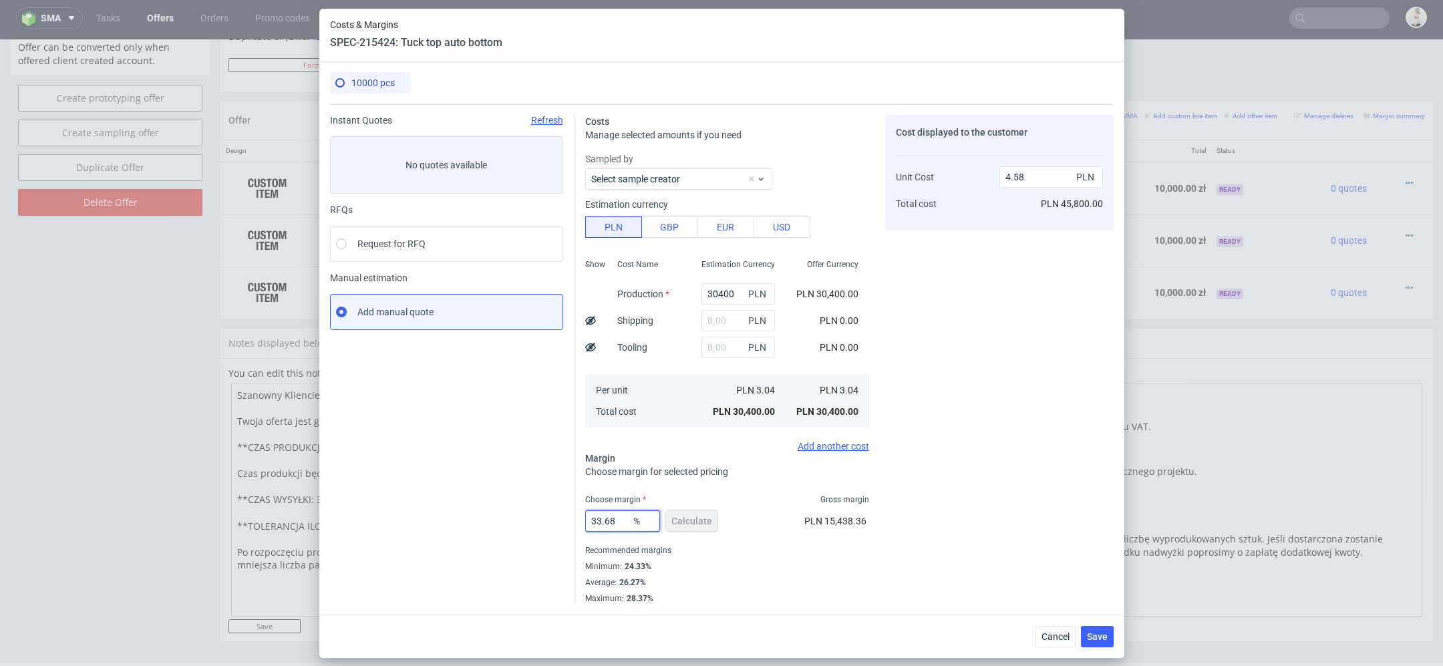
drag, startPoint x: 617, startPoint y: 519, endPoint x: 457, endPoint y: 516, distance: 159.7
click at [457, 516] on div "Instant Quotes Refresh No quotes available RFQs Request for RFQ Manual estimati…" at bounding box center [722, 354] width 784 height 500
type input "2"
type input "3.1"
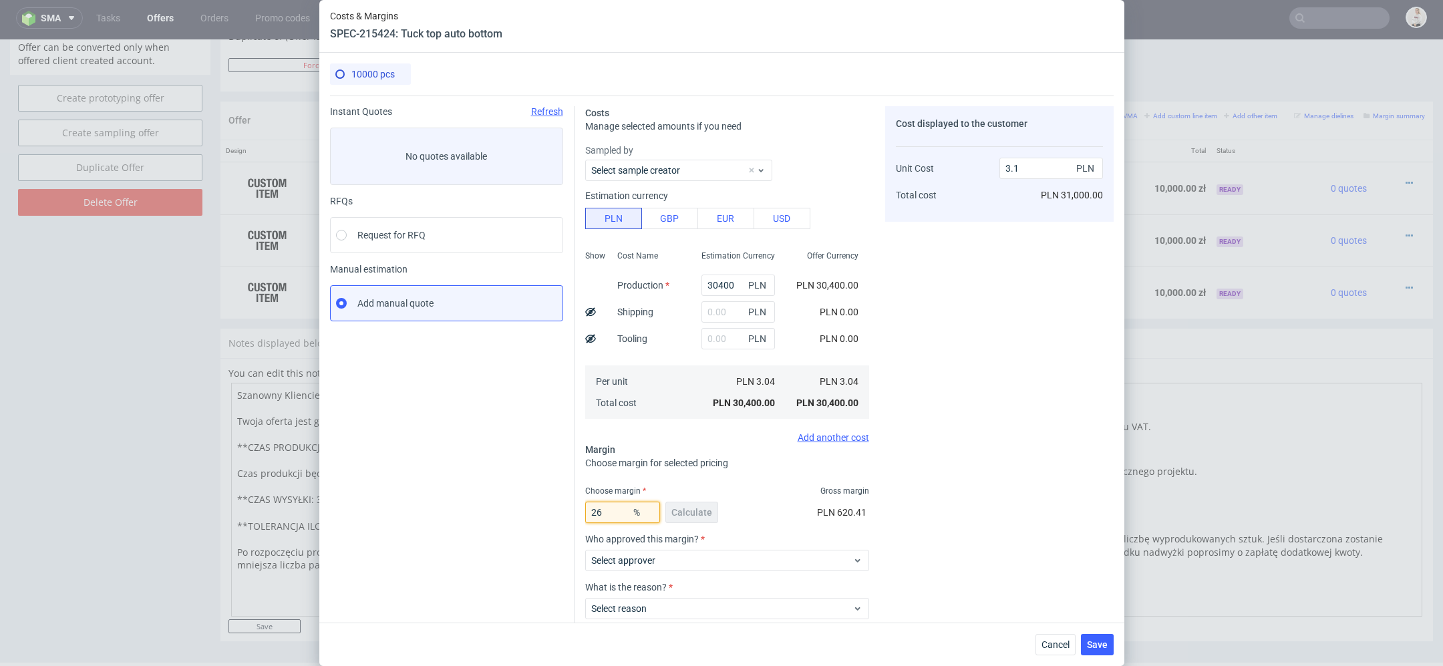
type input "26"
type input "4.11"
click at [757, 646] on div "Minimum : 24.33%" at bounding box center [727, 654] width 284 height 16
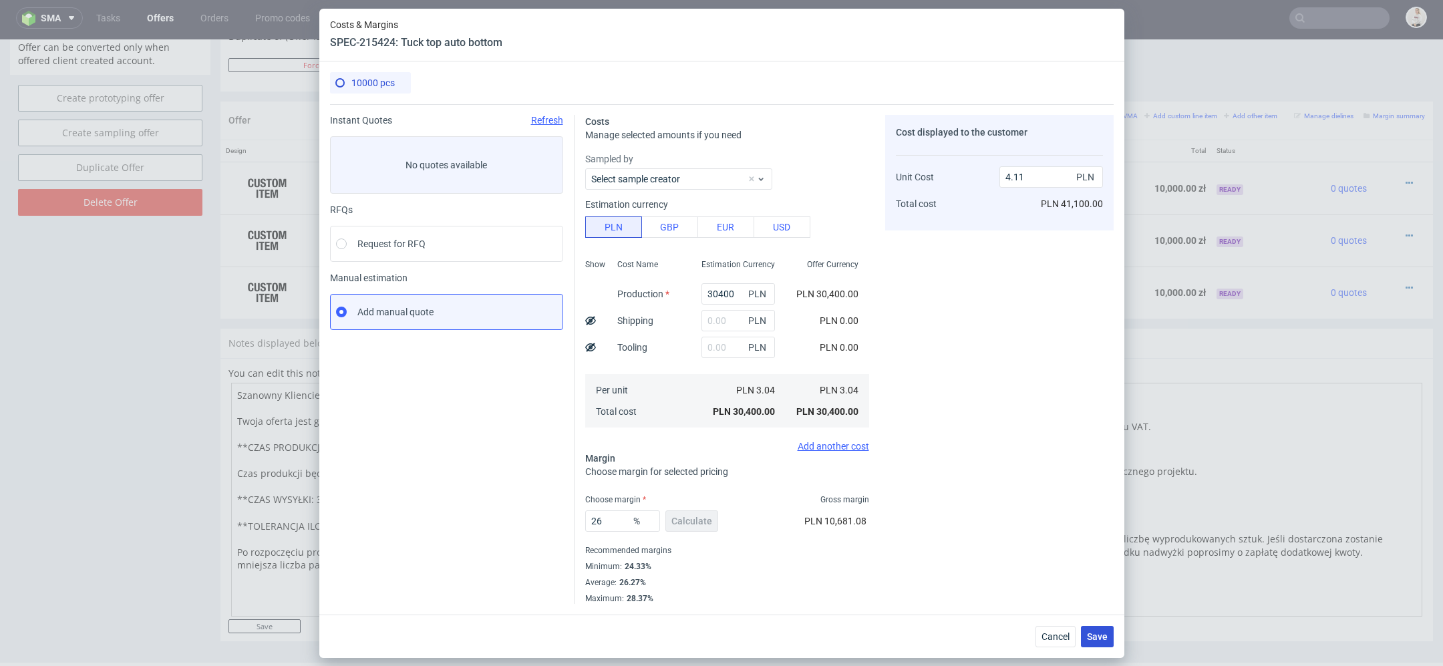
click at [1099, 636] on span "Save" at bounding box center [1097, 636] width 21 height 9
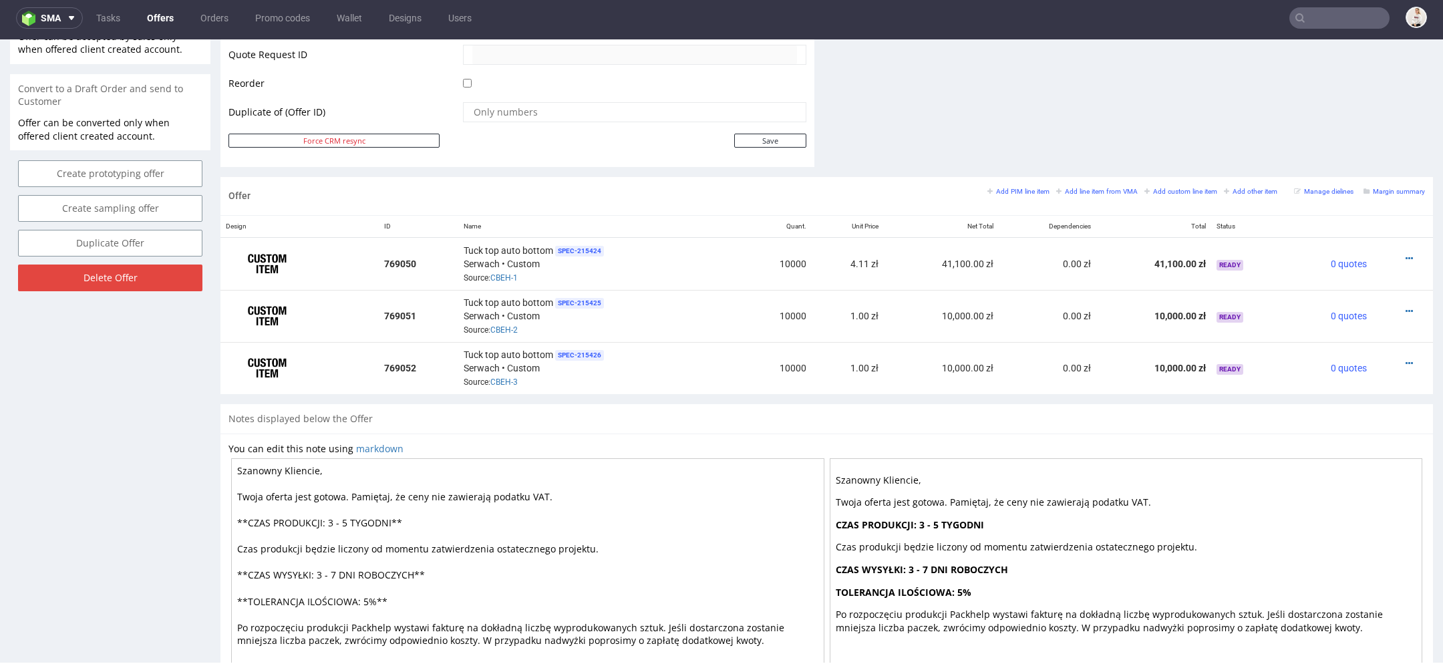
scroll to position [654, 0]
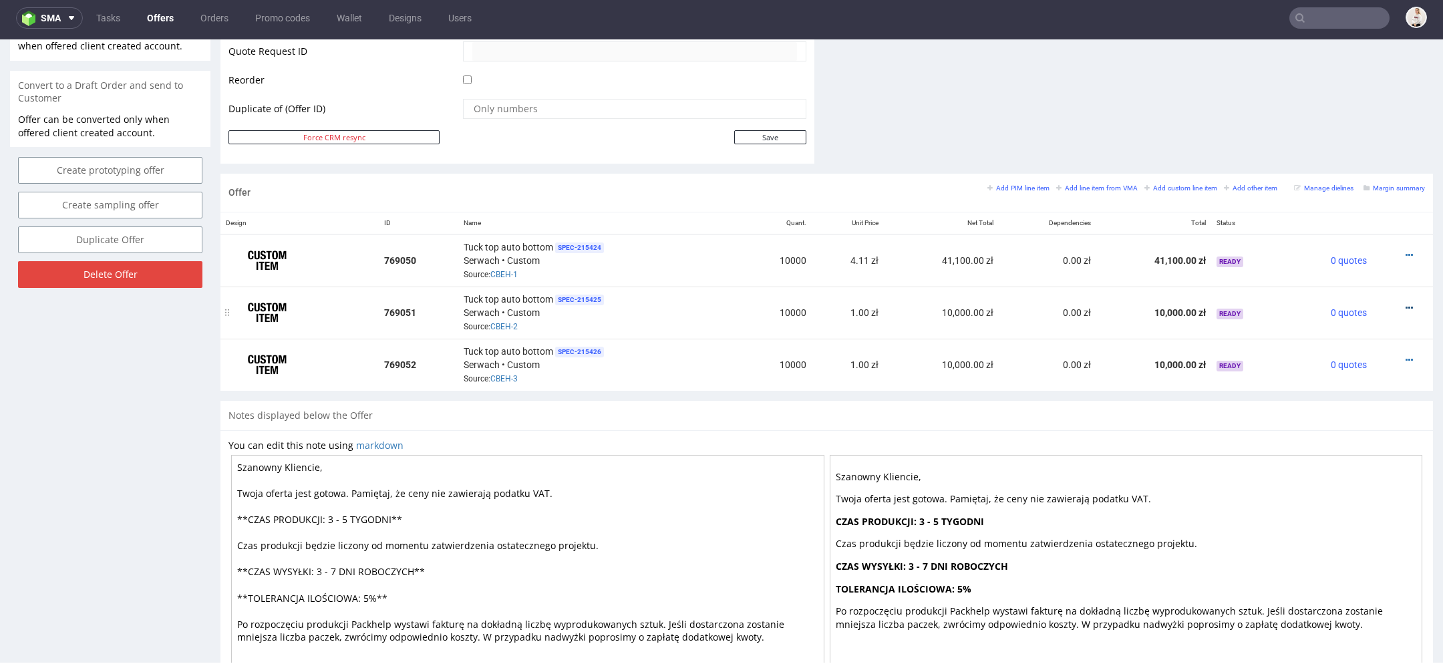
click at [1406, 303] on icon at bounding box center [1409, 307] width 7 height 9
click at [1334, 158] on span "Edit item price" at bounding box center [1349, 156] width 108 height 13
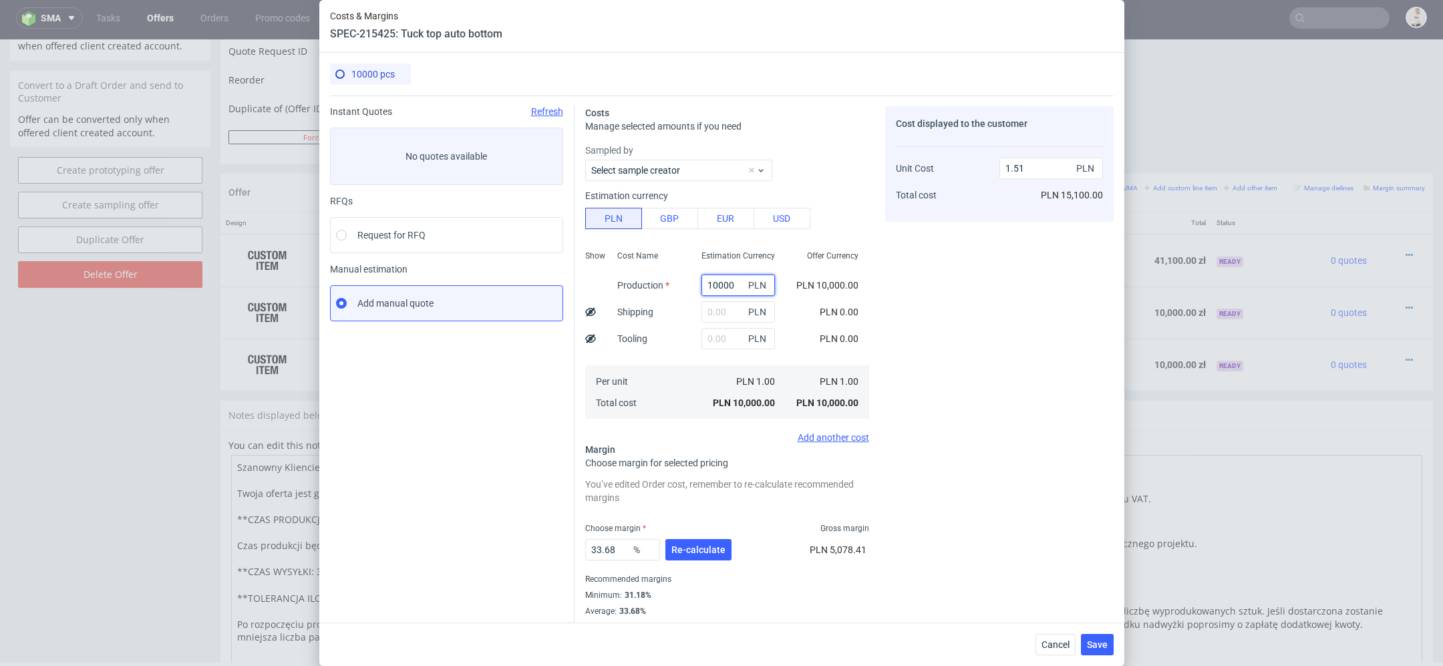
click at [731, 283] on input "10000" at bounding box center [739, 285] width 74 height 21
paste input "20700."
click at [867, 356] on div "Offer Currency PLN 10,000.00 PLN 0.00 PLN 0.00 PLN 1.00 PLN 10,000.00" at bounding box center [828, 333] width 84 height 176
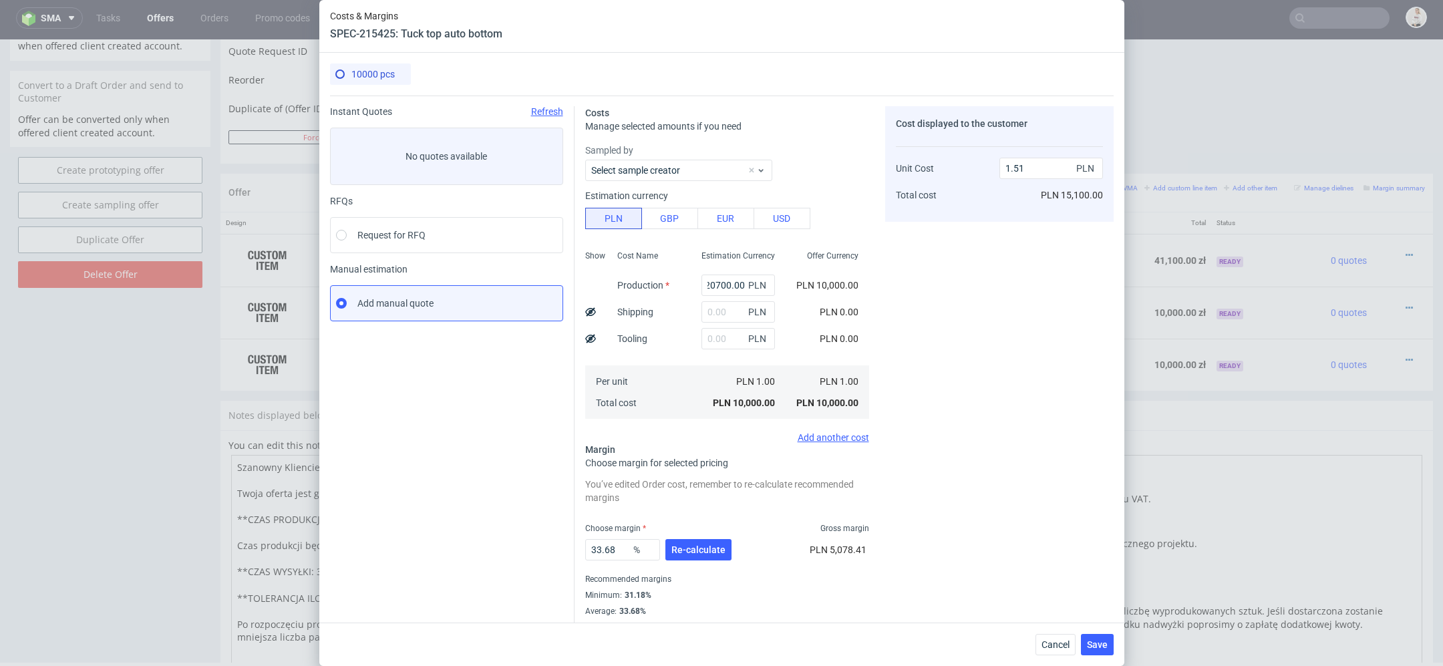
type input "20700"
type input "3.12"
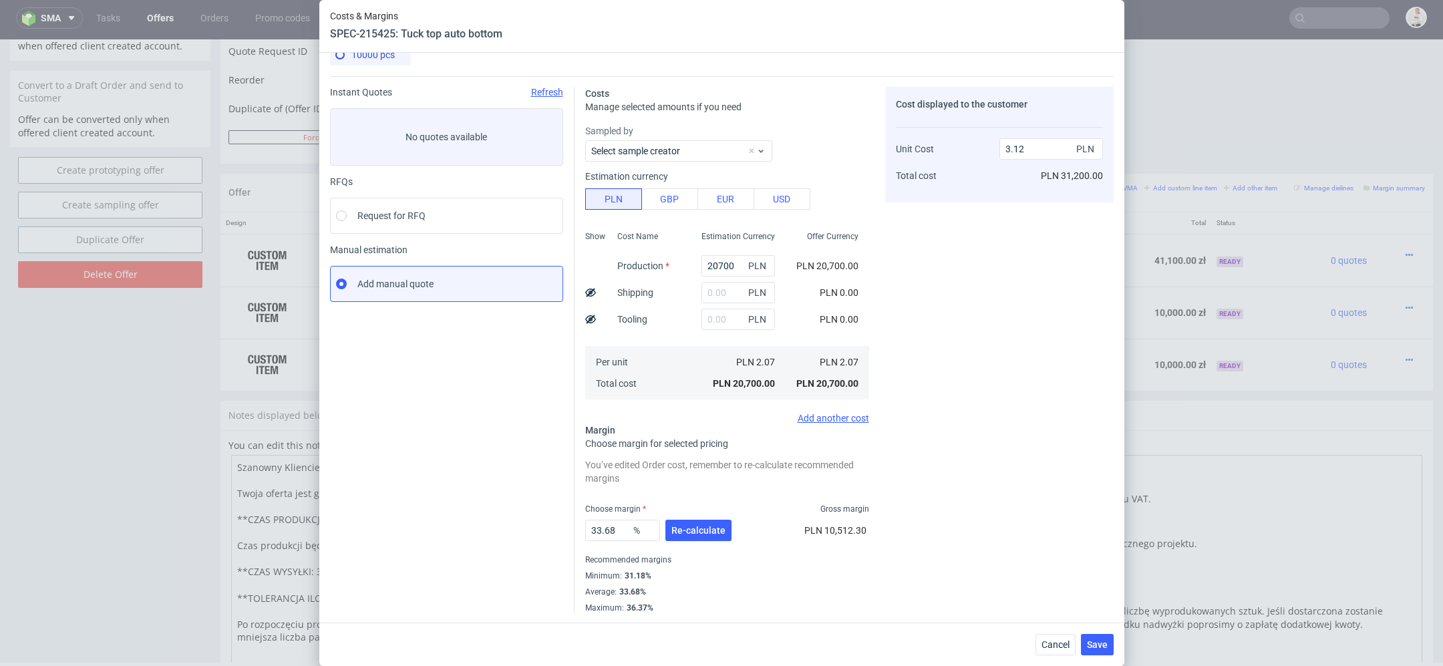
click at [708, 542] on div "33.68 % Re-calculate" at bounding box center [659, 533] width 149 height 37
click at [701, 534] on span "Re-calculate" at bounding box center [699, 530] width 54 height 9
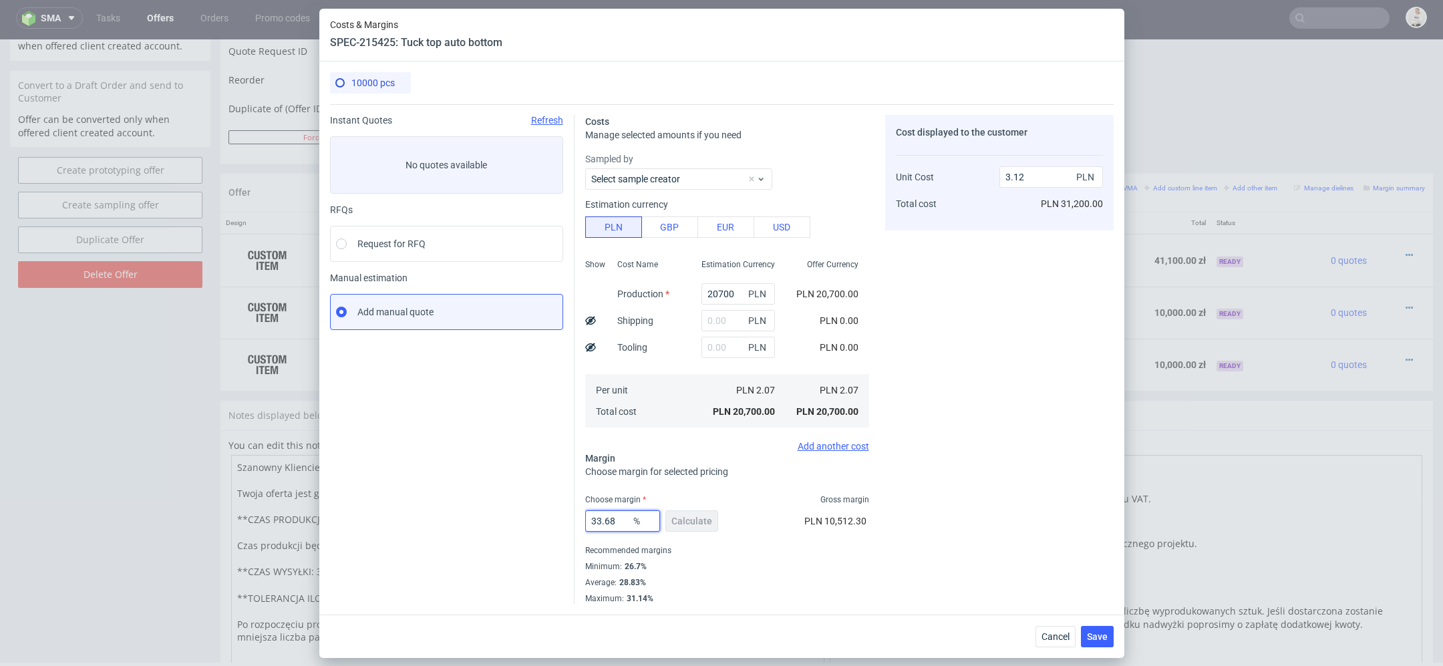
drag, startPoint x: 618, startPoint y: 525, endPoint x: 370, endPoint y: 508, distance: 248.5
click at [370, 508] on div "Instant Quotes Refresh No quotes available RFQs Request for RFQ Manual estimati…" at bounding box center [722, 354] width 784 height 500
type input "27"
type input "2.84"
type input "27"
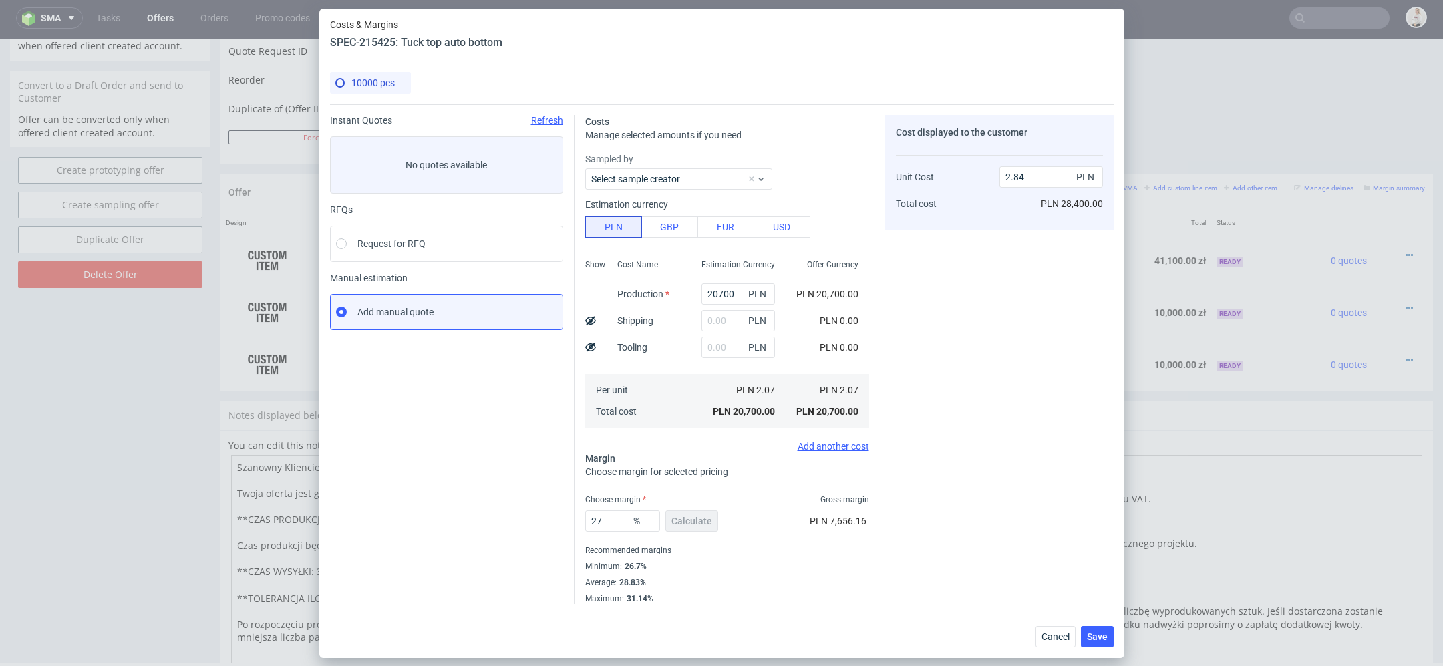
click at [904, 545] on div "Cost displayed to the customer Unit Cost Total cost 2.84 PLN PLN 28,400.00" at bounding box center [999, 359] width 229 height 489
click at [1094, 638] on span "Save" at bounding box center [1097, 636] width 21 height 9
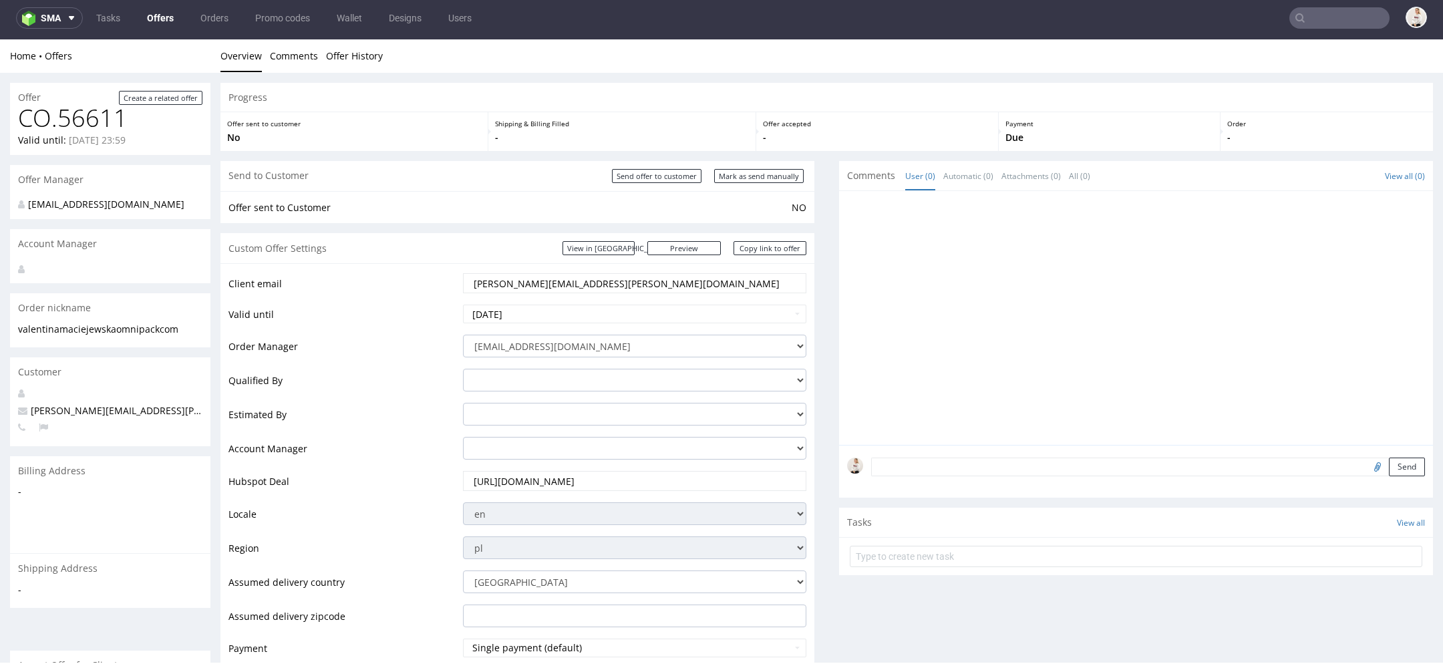
scroll to position [726, 0]
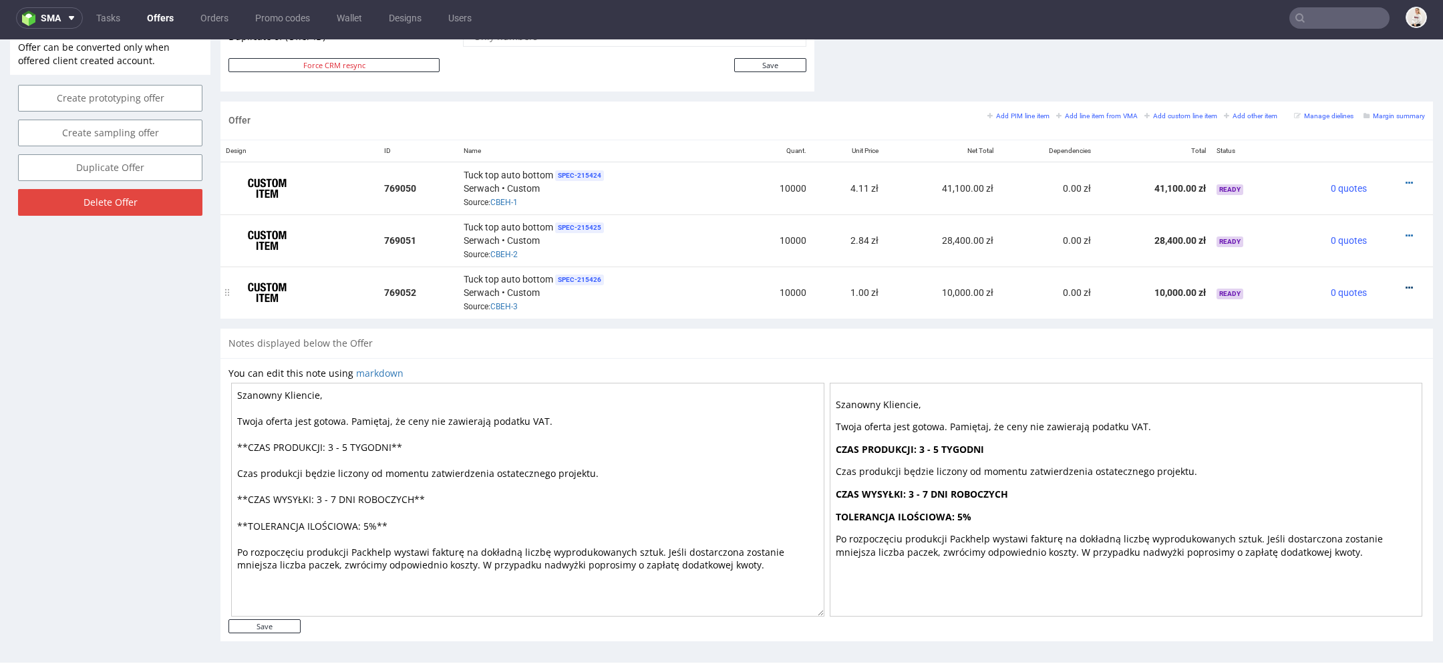
click at [1406, 283] on icon at bounding box center [1409, 287] width 7 height 9
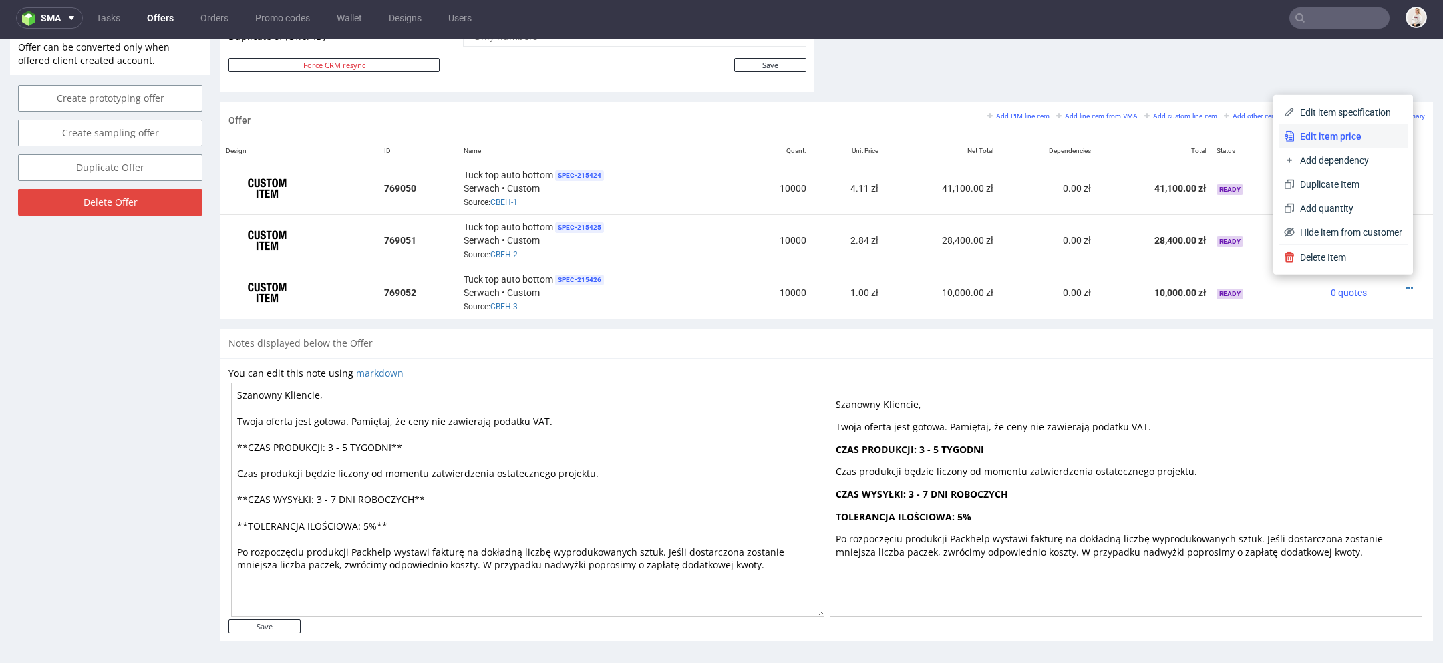
click at [1322, 135] on span "Edit item price" at bounding box center [1349, 136] width 108 height 13
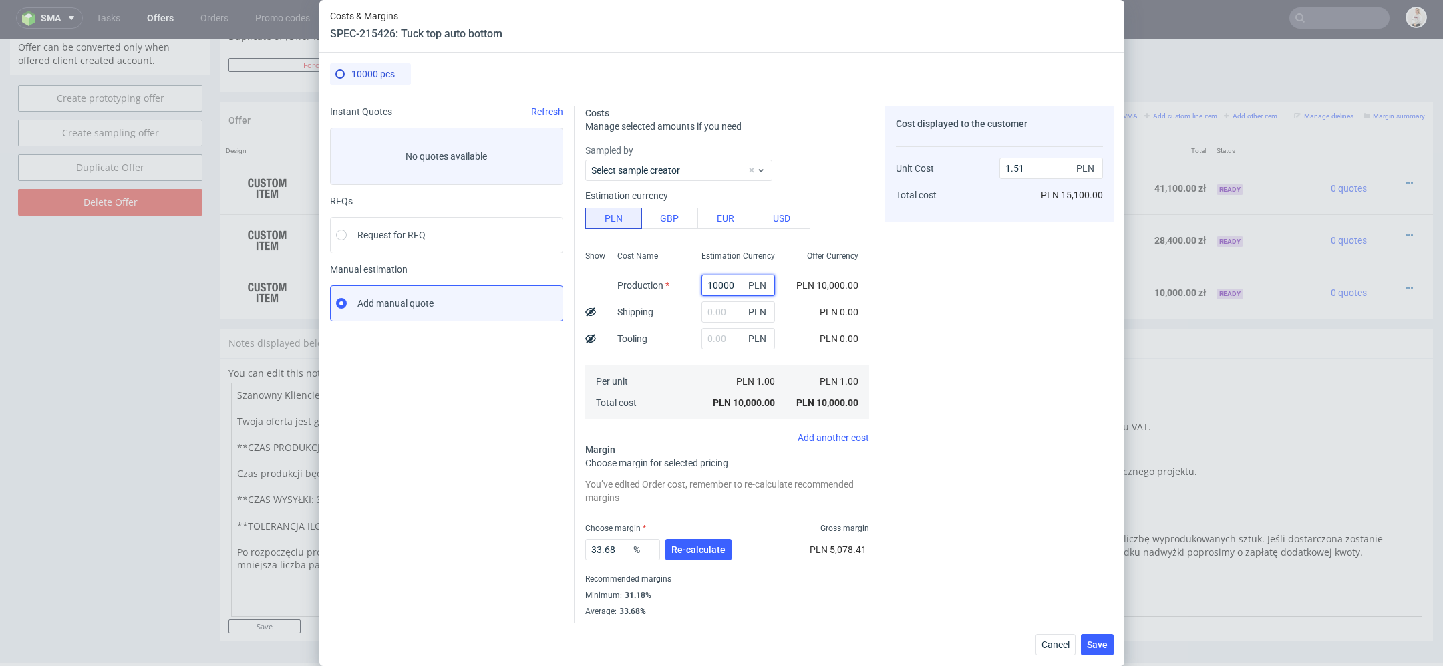
click at [730, 279] on input "10000" at bounding box center [739, 285] width 74 height 21
paste input "1600."
click at [940, 384] on div "Cost displayed to the customer Unit Cost Total cost 1.51 PLN PLN 15,100.00" at bounding box center [999, 369] width 229 height 527
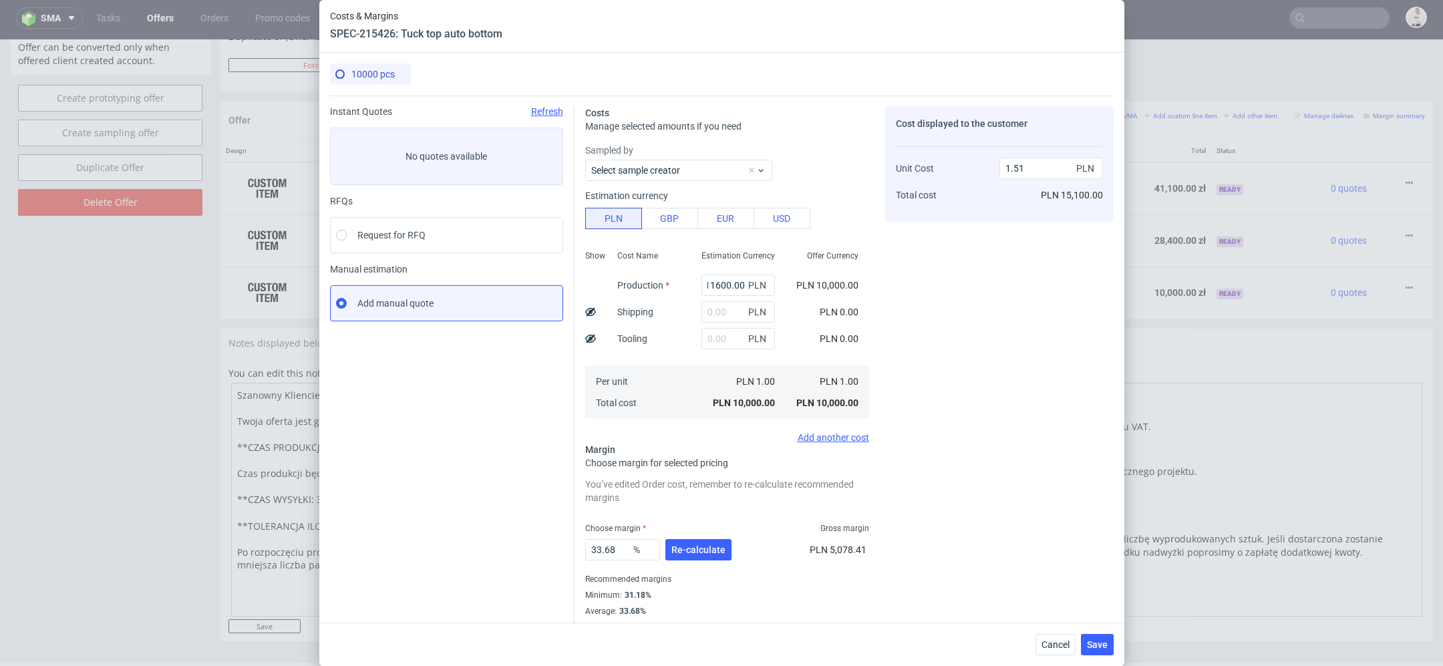
type input "11600"
type input "1.75"
click at [688, 550] on span "Re-calculate" at bounding box center [699, 549] width 54 height 9
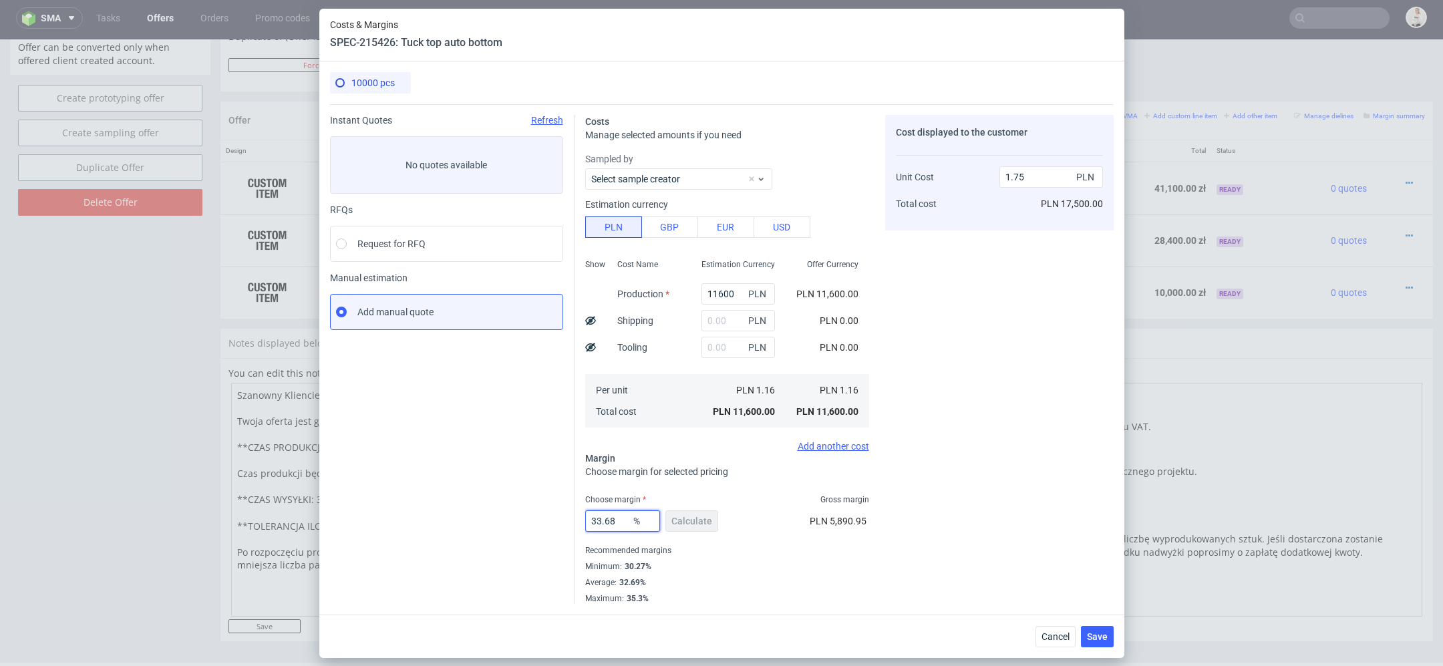
drag, startPoint x: 625, startPoint y: 523, endPoint x: 352, endPoint y: 523, distance: 273.3
click at [352, 523] on div "Instant Quotes Refresh No quotes available RFQs Request for RFQ Manual estimati…" at bounding box center [722, 354] width 784 height 500
type input "31"
click at [931, 499] on div "Cost displayed to the customer Unit Cost Total cost 1.75 PLN PLN 17,500.00" at bounding box center [999, 359] width 229 height 489
type input "1.68"
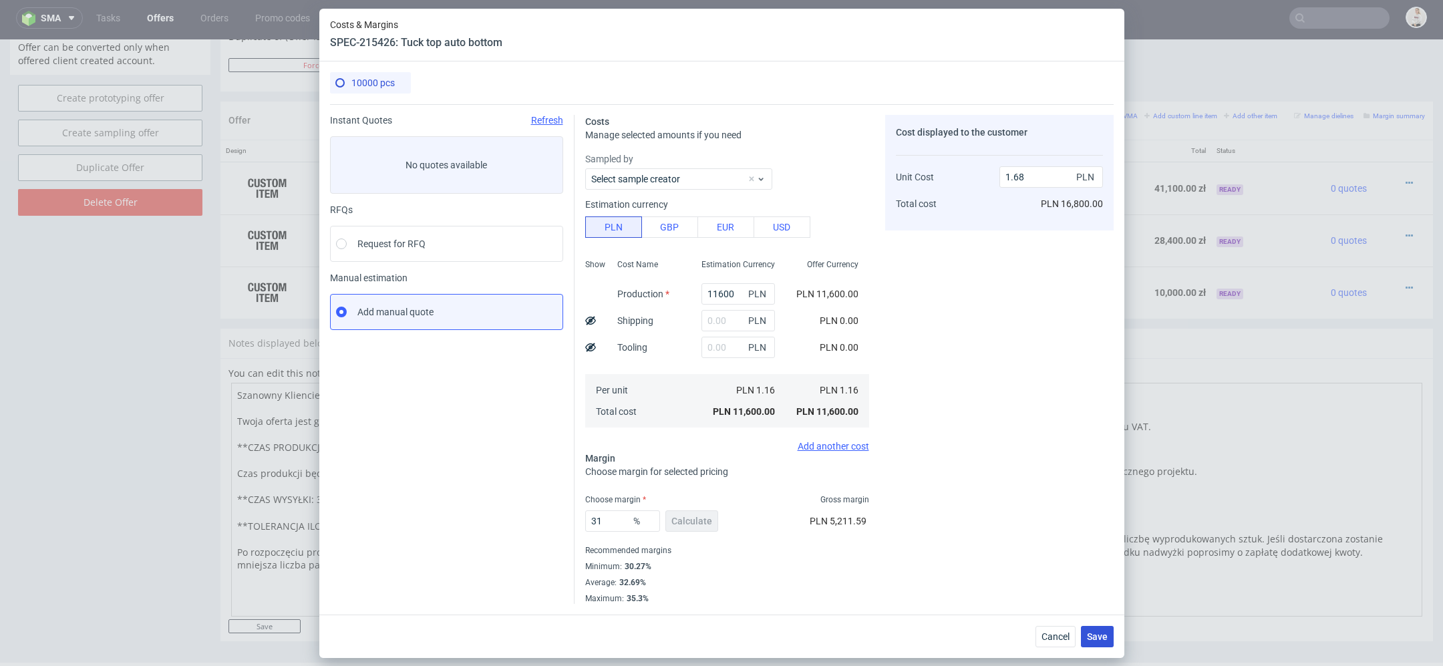
click at [1101, 639] on span "Save" at bounding box center [1097, 636] width 21 height 9
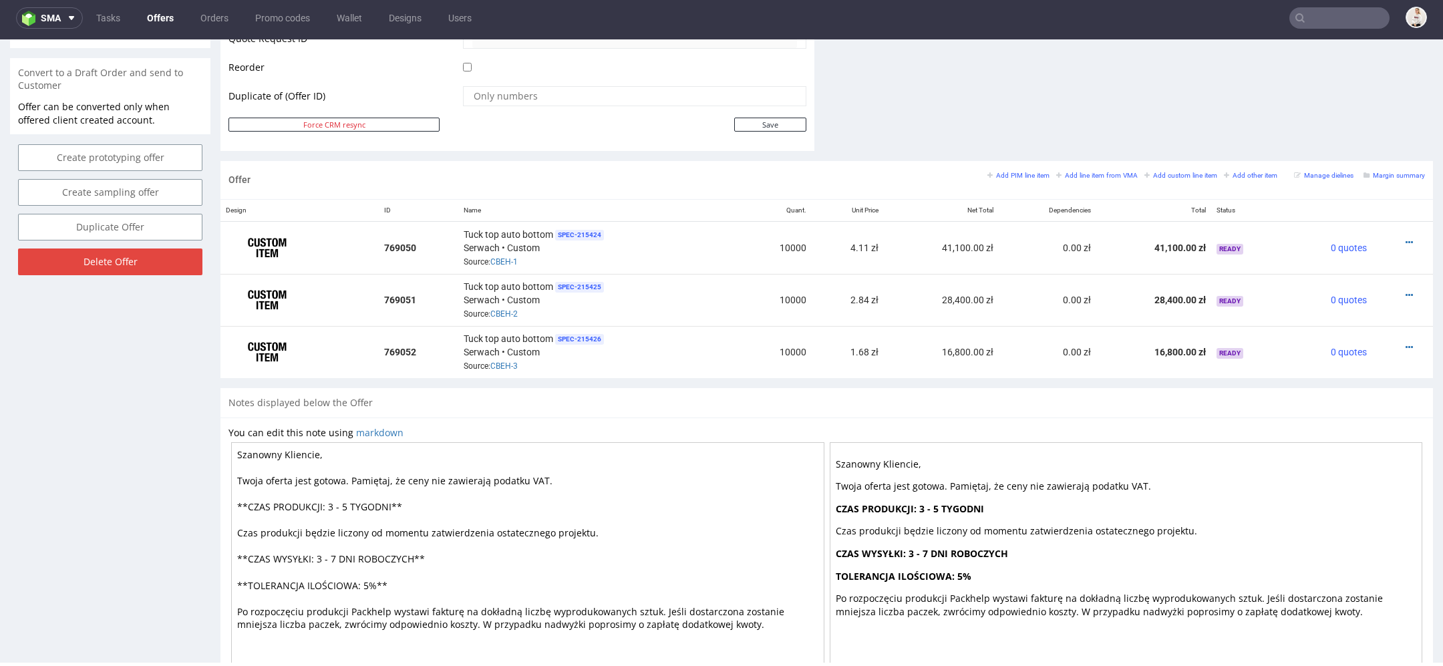
scroll to position [726, 0]
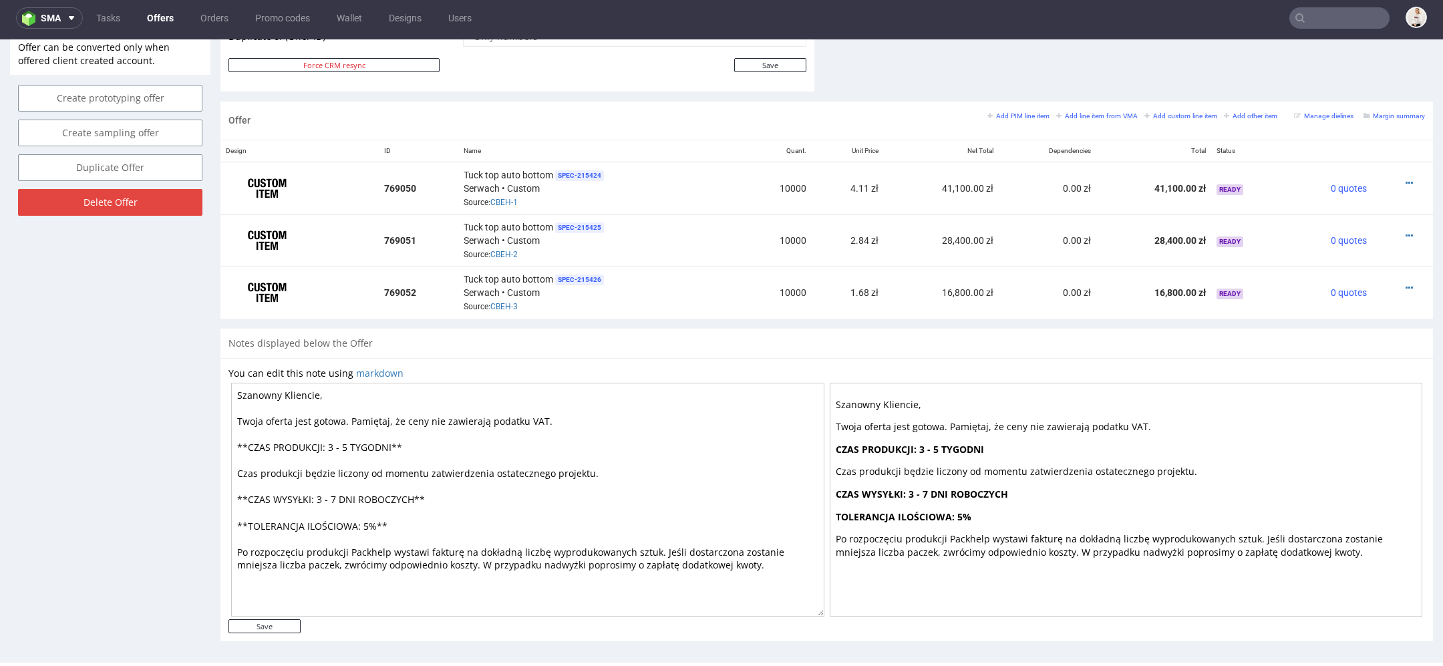
click at [352, 444] on textarea "Szanowny Kliencie, Twoja oferta jest gotowa. Pamiętaj, że ceny nie zawierają po…" at bounding box center [527, 500] width 593 height 234
click at [339, 499] on textarea "Szanowny Kliencie, Twoja oferta jest gotowa. Pamiętaj, że ceny nie zawierają po…" at bounding box center [527, 500] width 593 height 234
click at [282, 607] on textarea "Szanowny Kliencie, Twoja oferta jest gotowa. Pamiętaj, że ceny nie zawierają po…" at bounding box center [527, 500] width 593 height 234
type textarea "Szanowny Kliencie, Twoja oferta jest gotowa. Pamiętaj, że ceny nie zawierają po…"
click at [282, 621] on input "Save" at bounding box center [265, 626] width 72 height 14
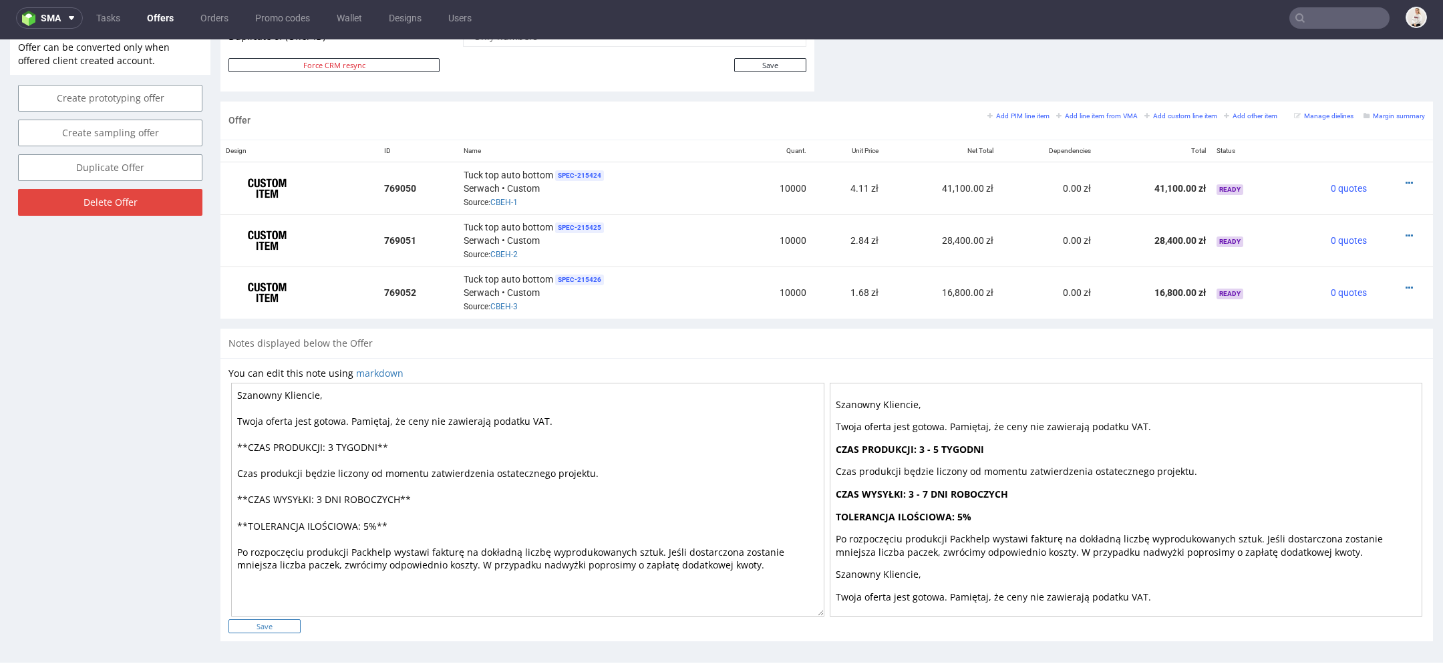
type input "In progress..."
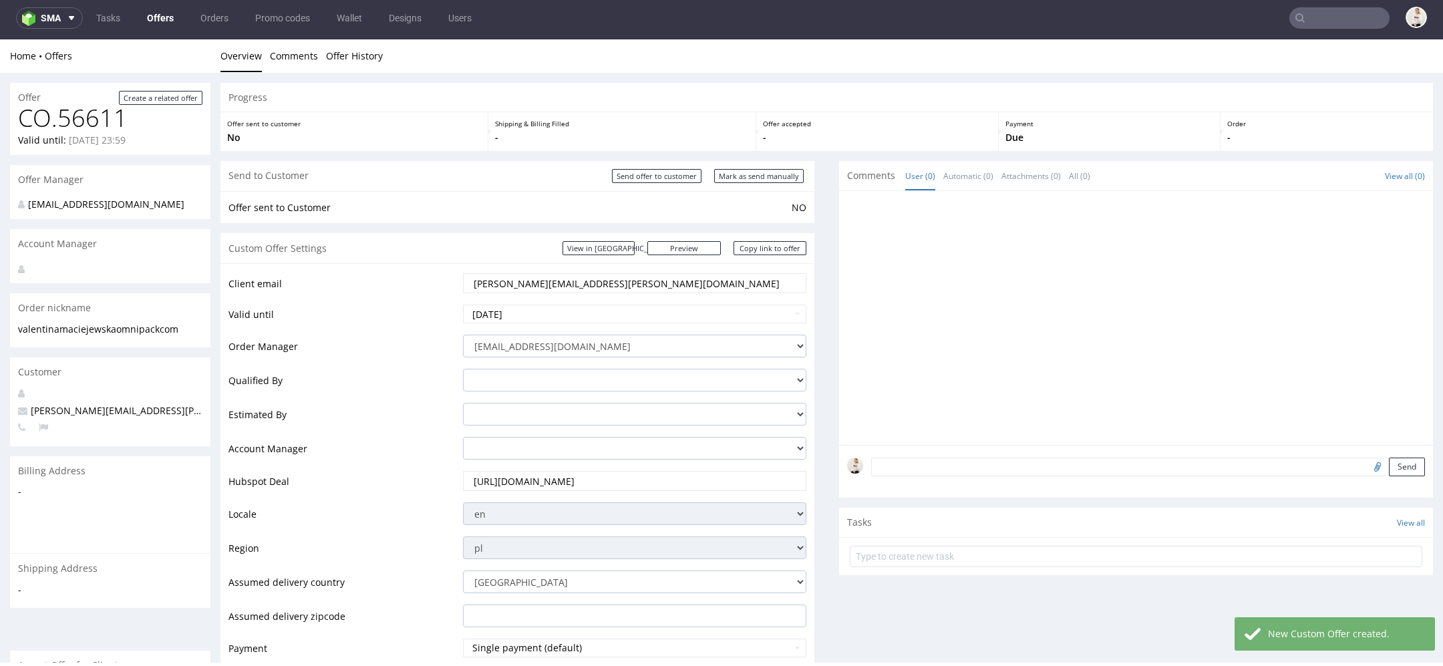
scroll to position [0, 0]
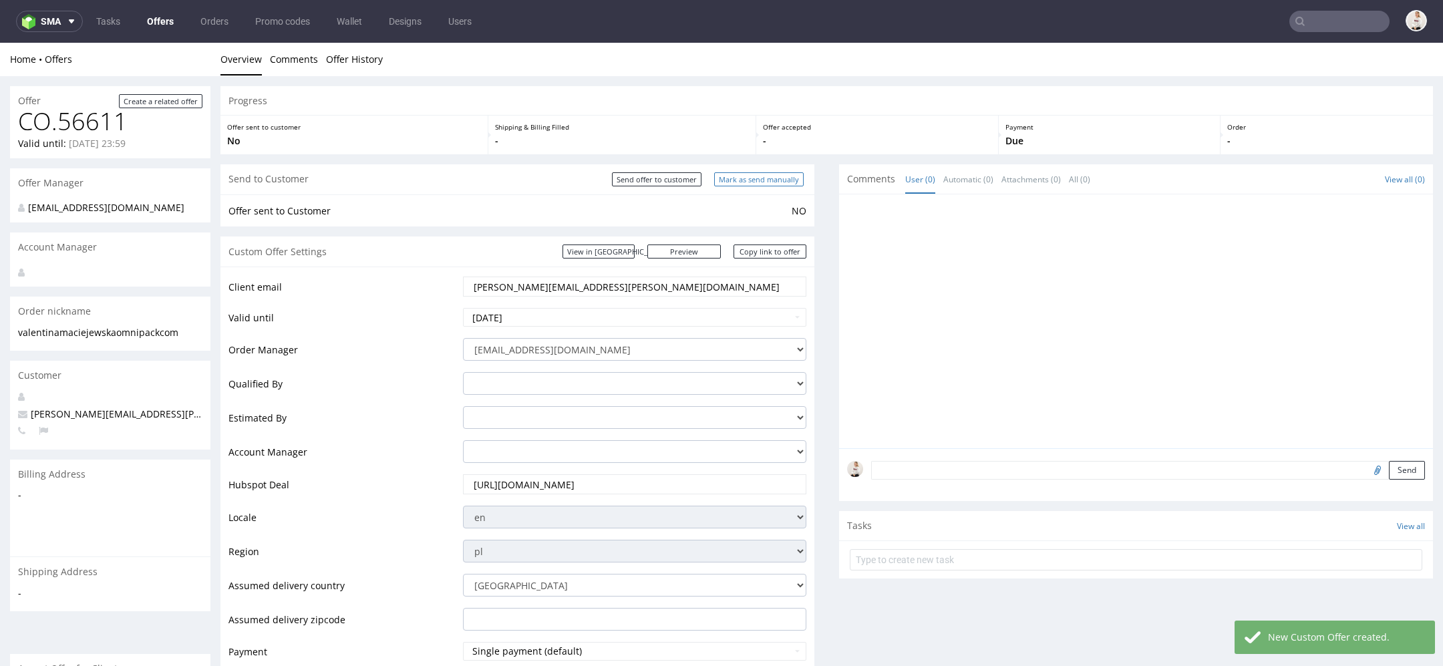
click at [756, 176] on input "Mark as send manually" at bounding box center [759, 179] width 90 height 14
type input "In progress..."
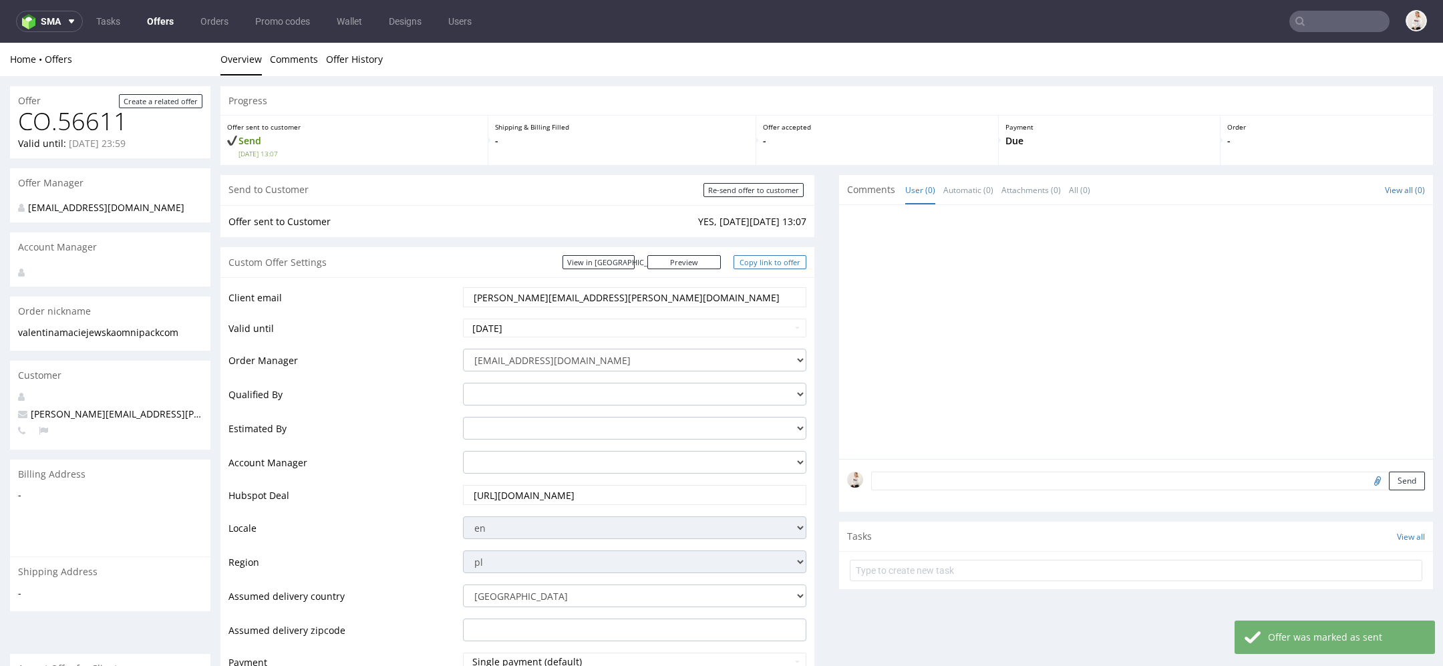
click at [775, 261] on link "Copy link to offer" at bounding box center [771, 262] width 74 height 14
click at [1325, 17] on input "text" at bounding box center [1340, 21] width 100 height 21
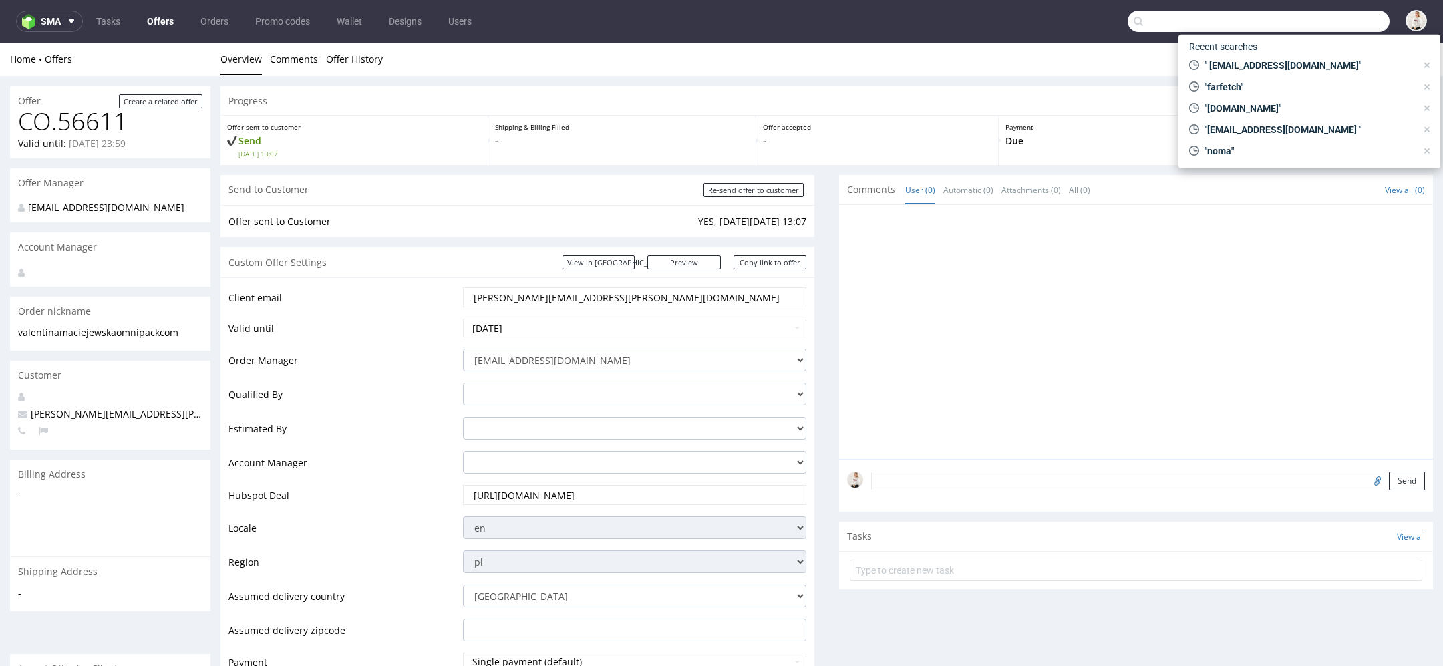
paste input "[EMAIL_ADDRESS][DOMAIN_NAME]"
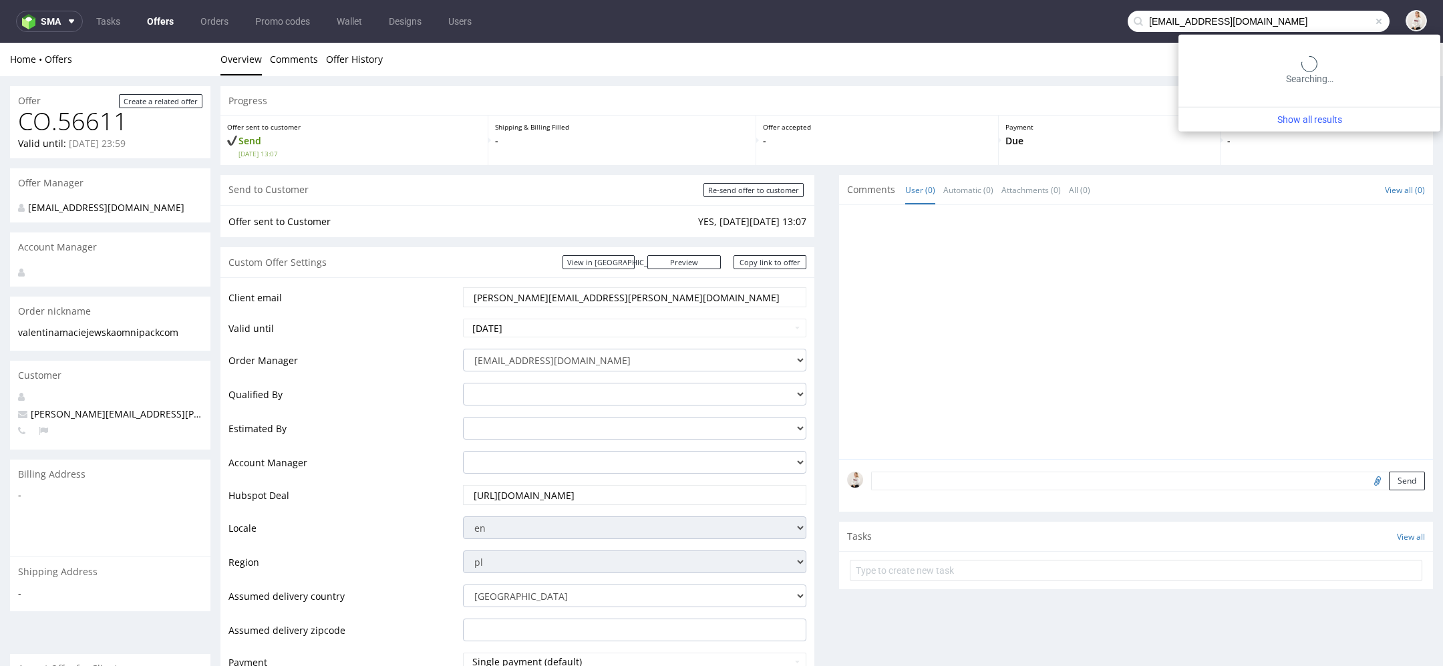
type input "[EMAIL_ADDRESS][DOMAIN_NAME]"
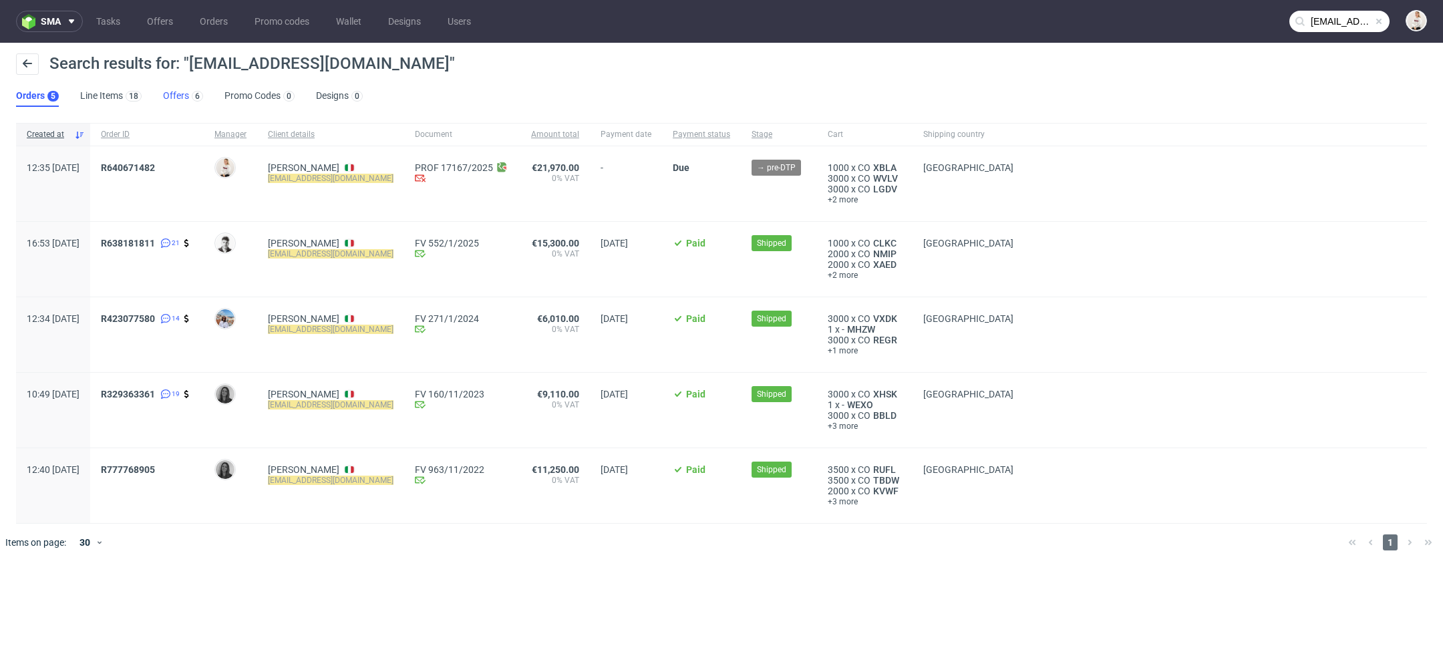
click at [176, 99] on link "Offers 6" at bounding box center [183, 96] width 40 height 21
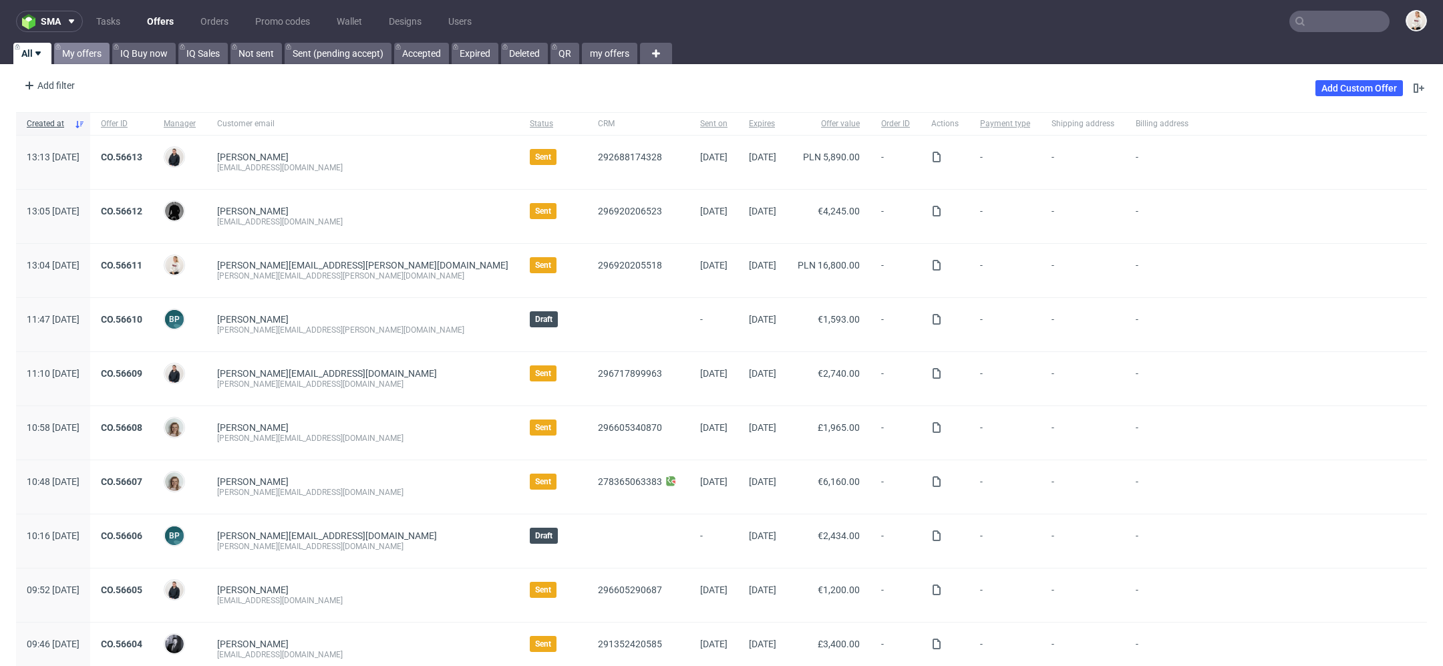
click at [86, 53] on link "My offers" at bounding box center [81, 53] width 55 height 21
